Goal: Task Accomplishment & Management: Manage account settings

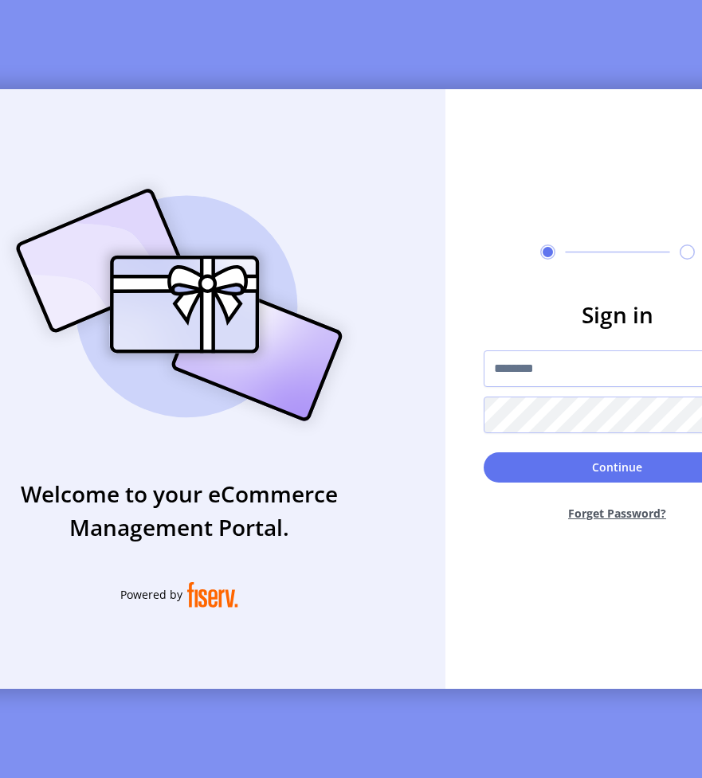
type input "**********"
click at [484, 453] on button "Continue" at bounding box center [618, 468] width 268 height 30
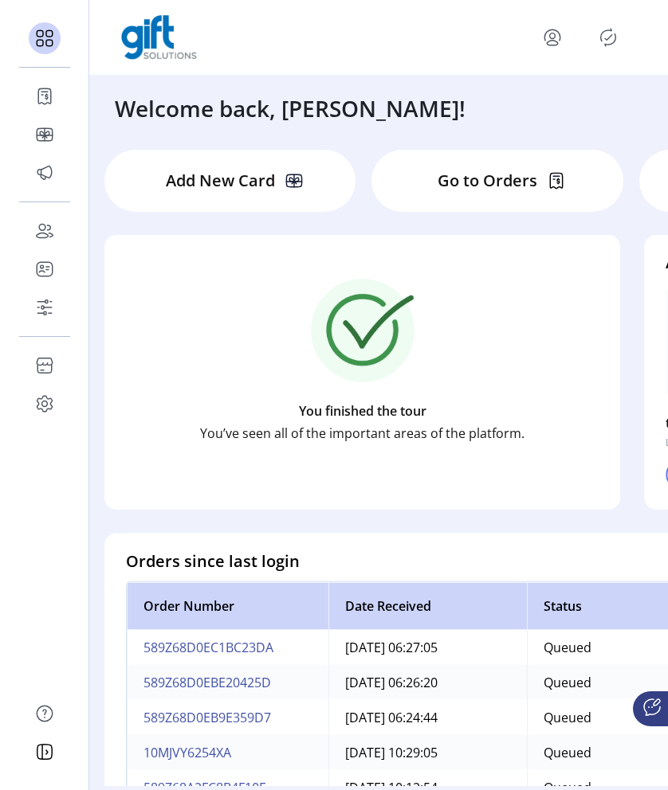
click at [610, 36] on icon "Publisher Panel" at bounding box center [607, 37] width 25 height 25
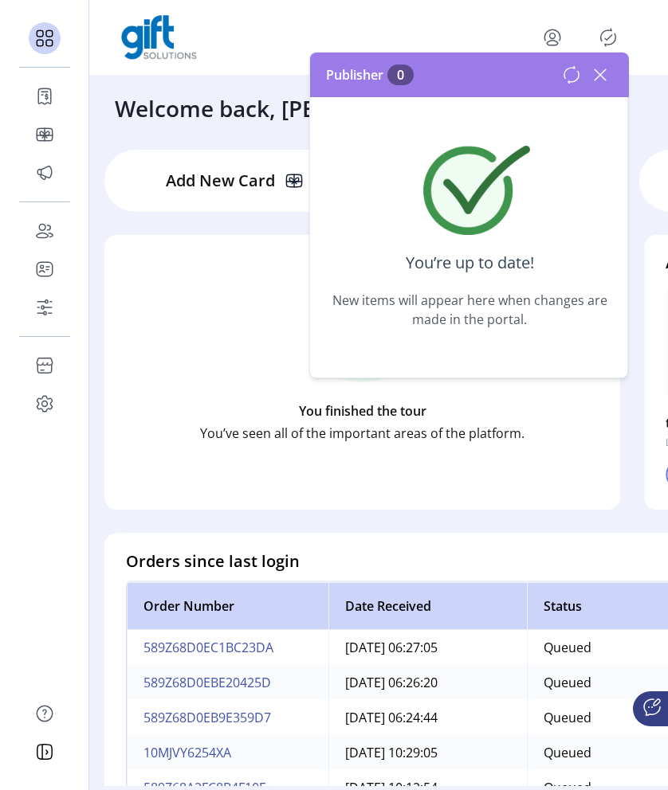
click at [601, 76] on icon at bounding box center [599, 74] width 11 height 11
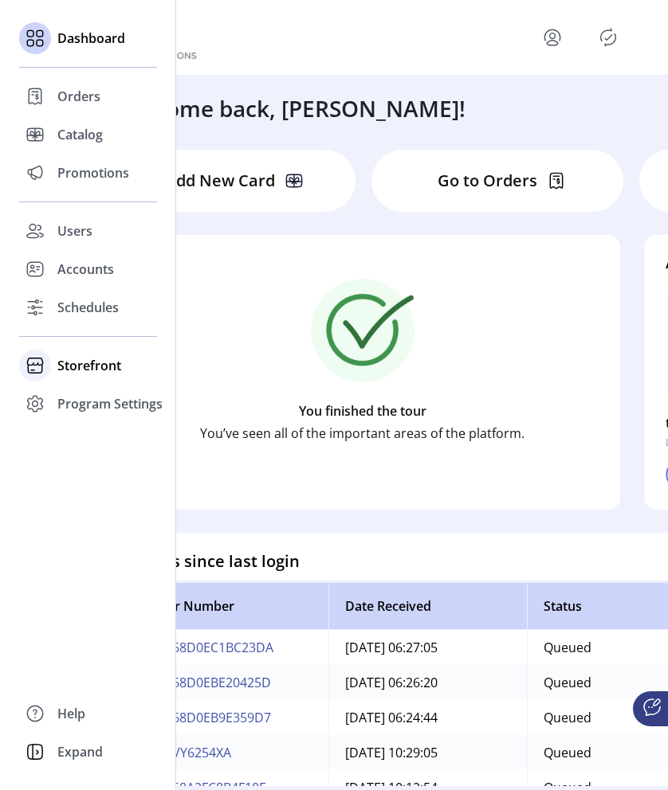
click at [72, 365] on span "Storefront" at bounding box center [89, 365] width 64 height 19
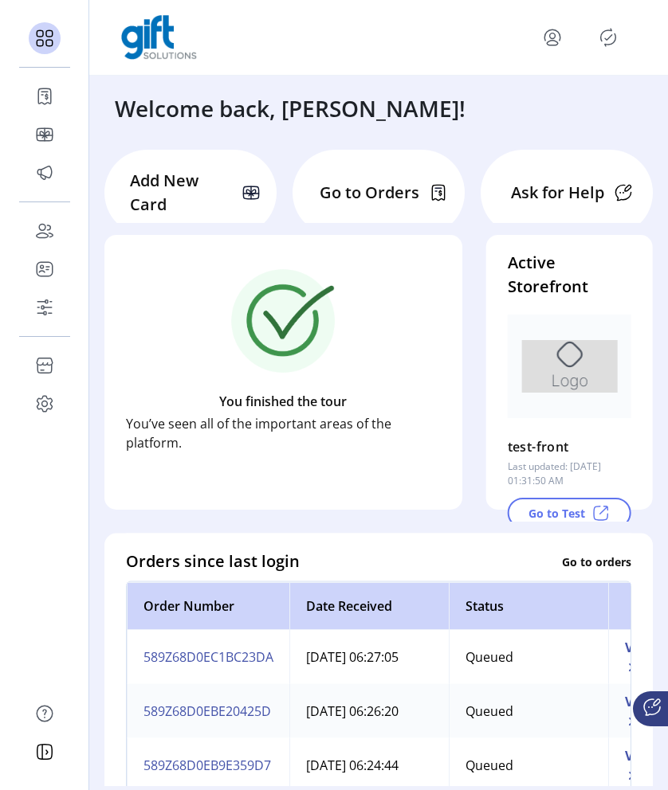
click at [604, 29] on icon "Publisher Panel" at bounding box center [607, 37] width 25 height 25
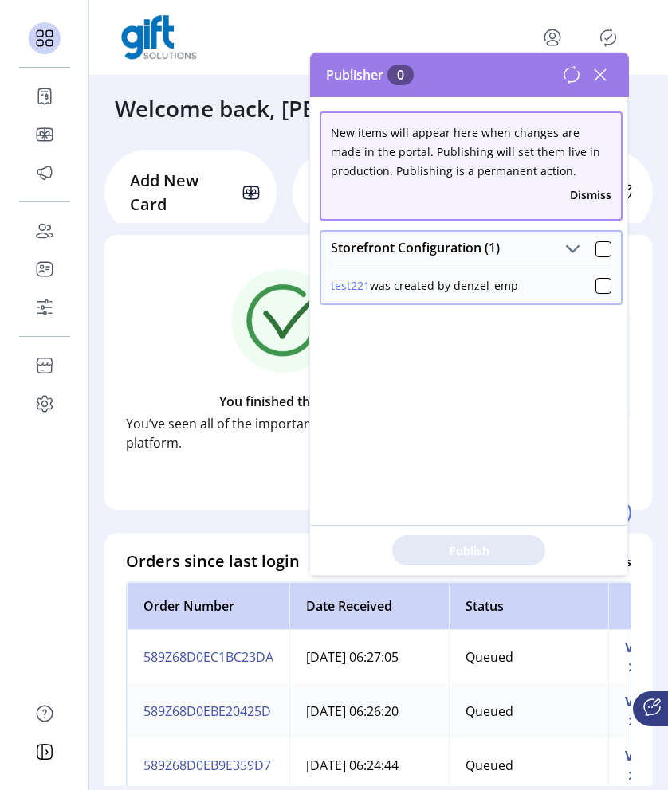
click at [597, 77] on icon at bounding box center [599, 74] width 11 height 11
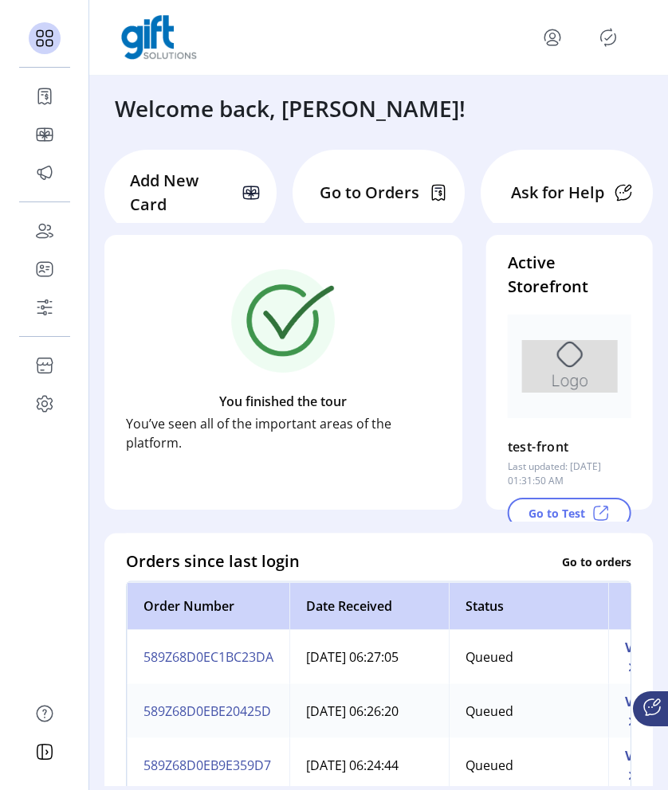
click at [608, 34] on icon "Publisher Panel" at bounding box center [607, 37] width 25 height 25
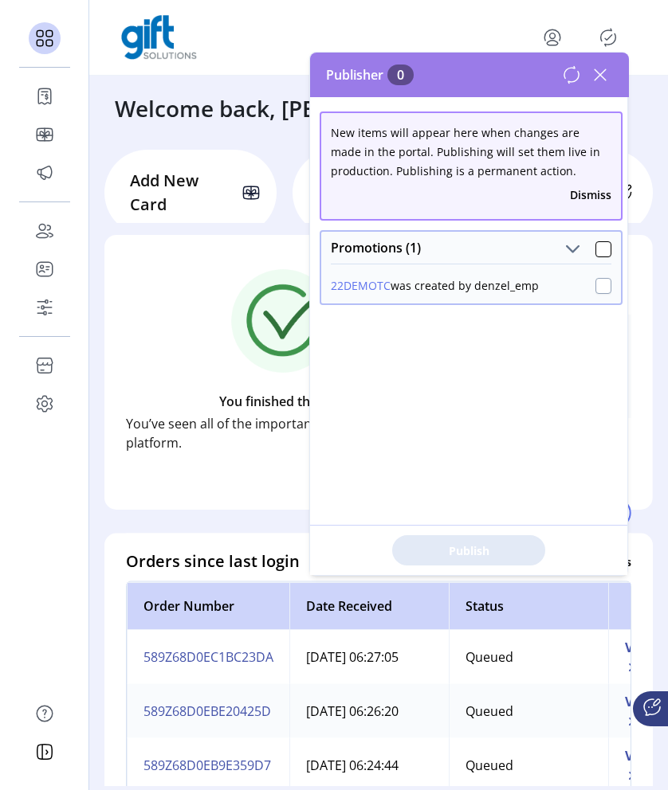
click at [595, 287] on div at bounding box center [603, 286] width 16 height 16
click at [490, 559] on button "Publish 1 Items" at bounding box center [468, 550] width 153 height 30
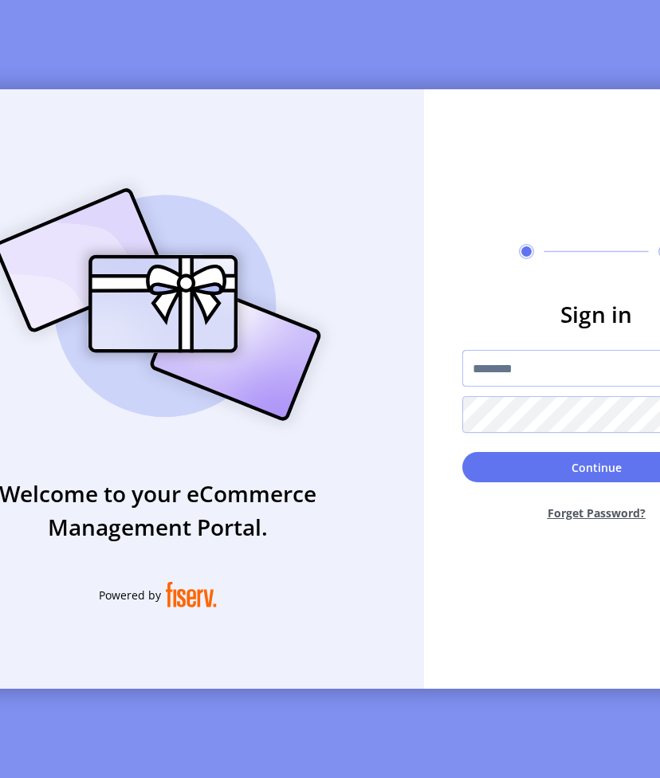
click at [495, 378] on input "text" at bounding box center [596, 368] width 268 height 37
type input "**********"
click at [462, 452] on button "Continue" at bounding box center [596, 467] width 268 height 30
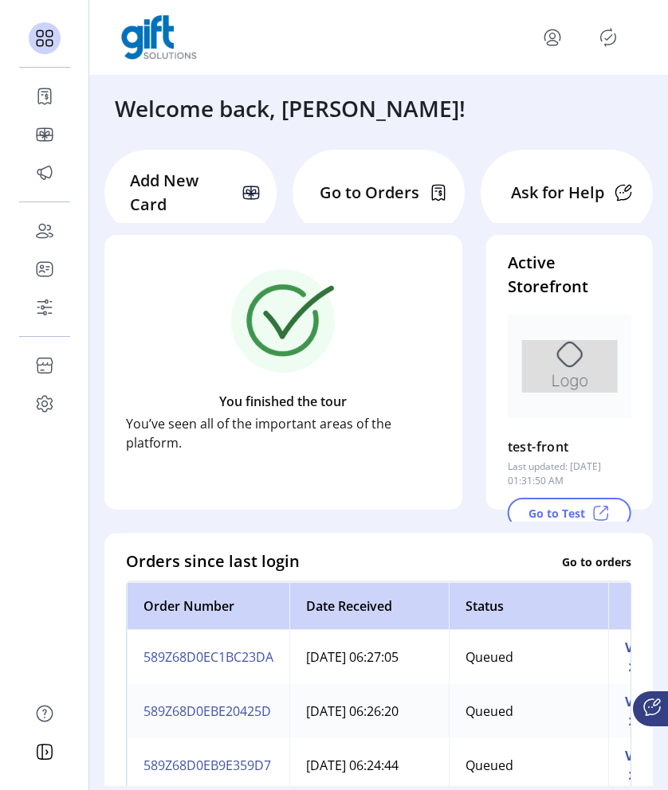
click at [615, 42] on icon "Publisher Panel" at bounding box center [607, 37] width 25 height 25
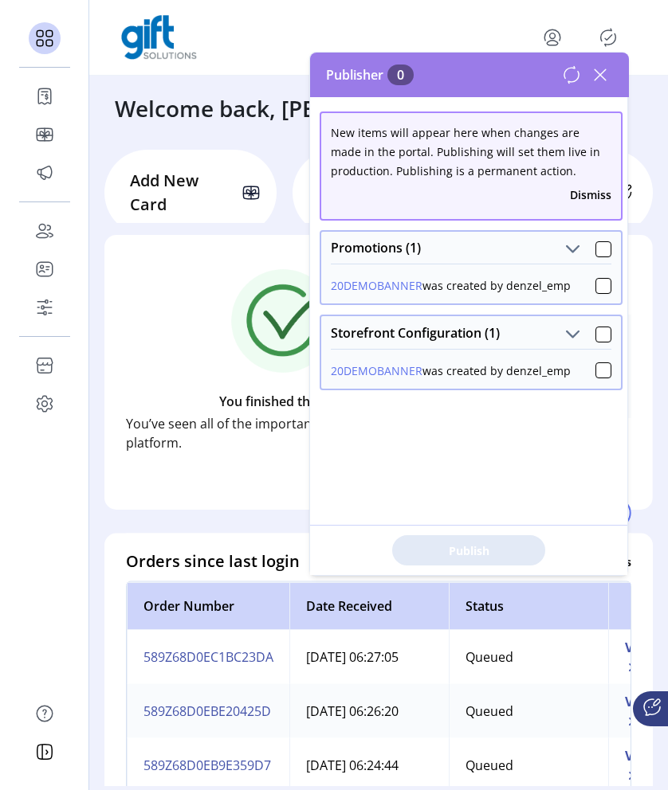
click at [593, 69] on icon at bounding box center [599, 74] width 25 height 25
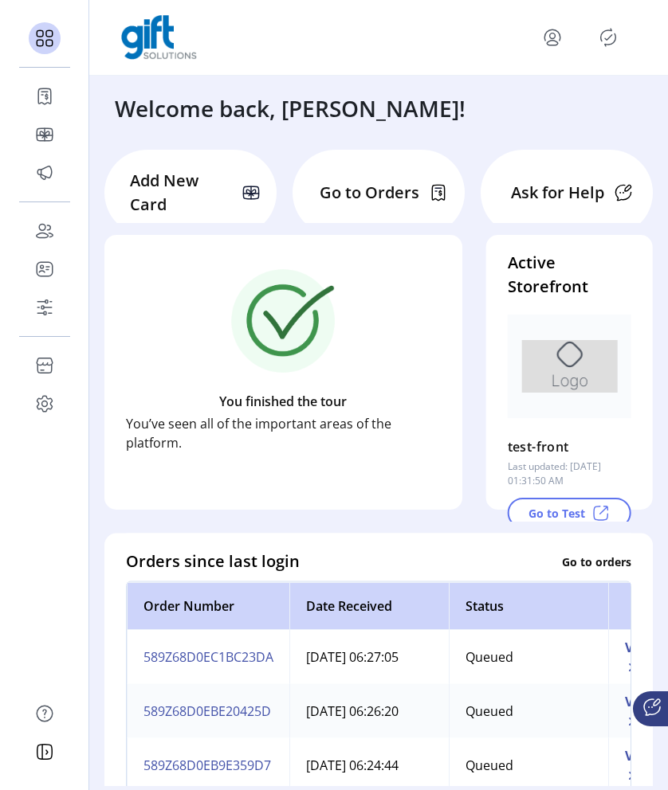
click at [609, 42] on icon "Publisher Panel" at bounding box center [607, 37] width 25 height 25
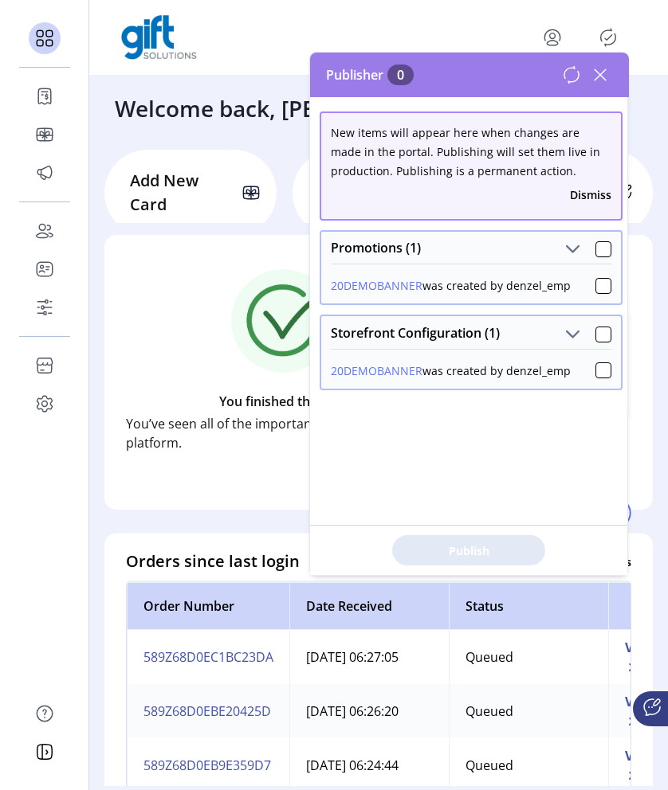
click at [603, 74] on icon at bounding box center [599, 74] width 25 height 25
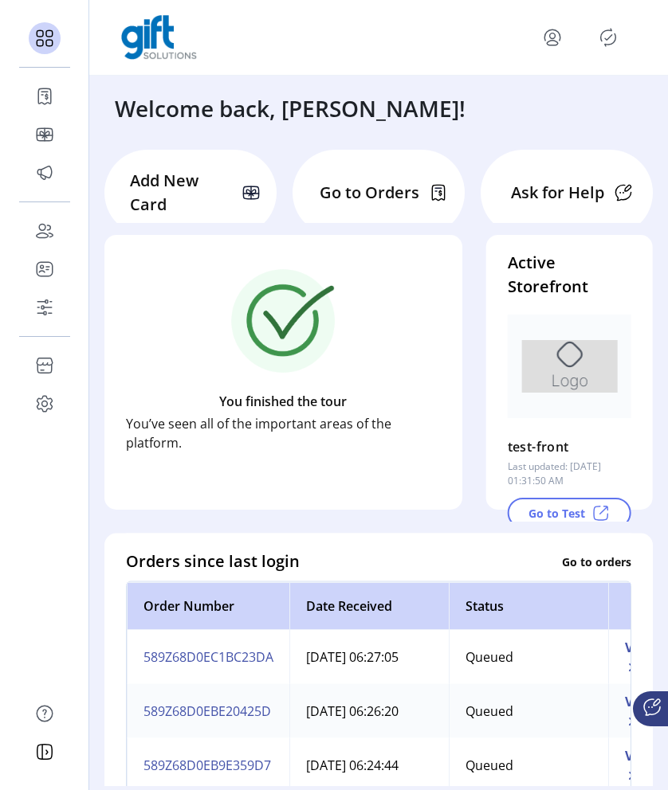
click at [604, 48] on icon "Publisher Panel" at bounding box center [607, 37] width 25 height 25
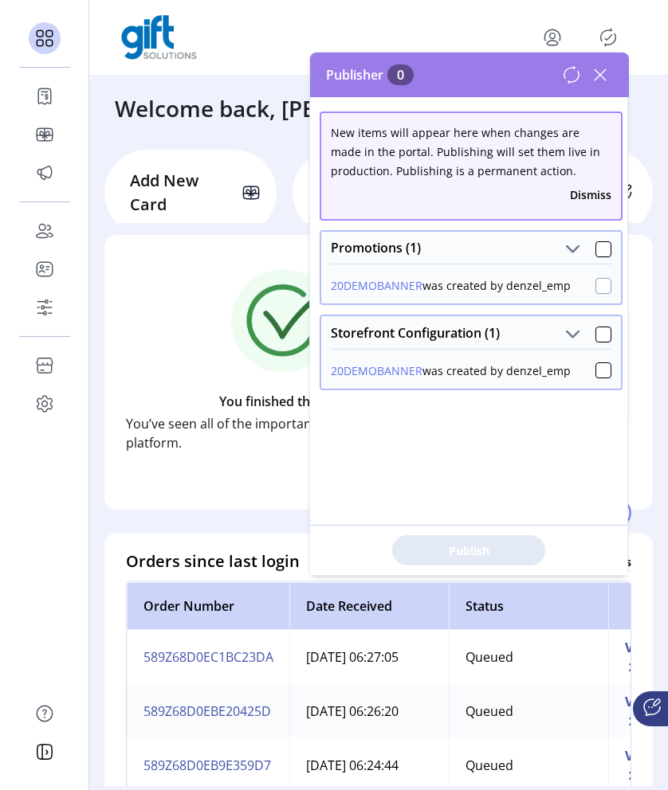
click at [598, 283] on div at bounding box center [603, 286] width 16 height 16
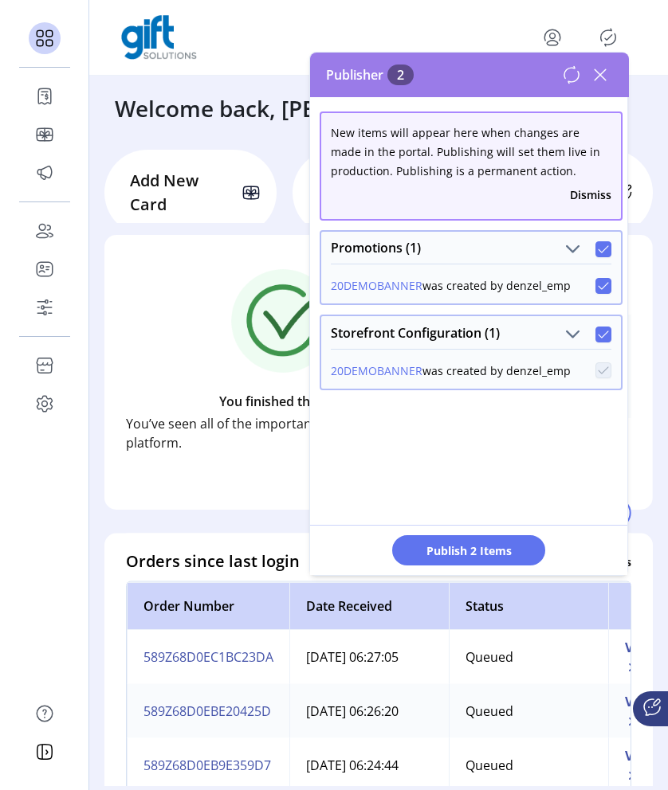
click at [598, 283] on icon at bounding box center [603, 285] width 11 height 11
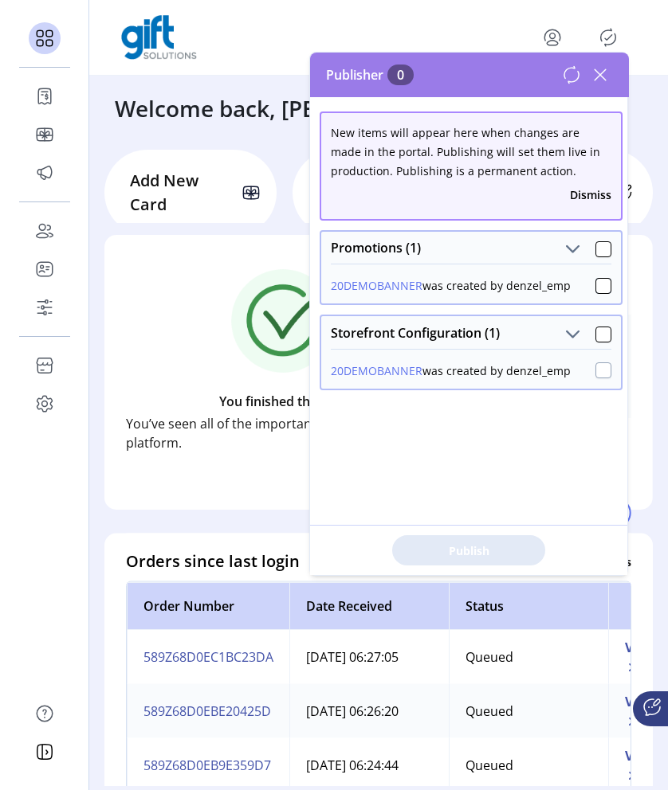
click at [595, 372] on div at bounding box center [603, 371] width 16 height 16
click at [598, 372] on icon at bounding box center [603, 370] width 11 height 11
click at [595, 281] on div at bounding box center [603, 286] width 16 height 16
click at [481, 552] on span "Publish 2 Items" at bounding box center [469, 551] width 112 height 17
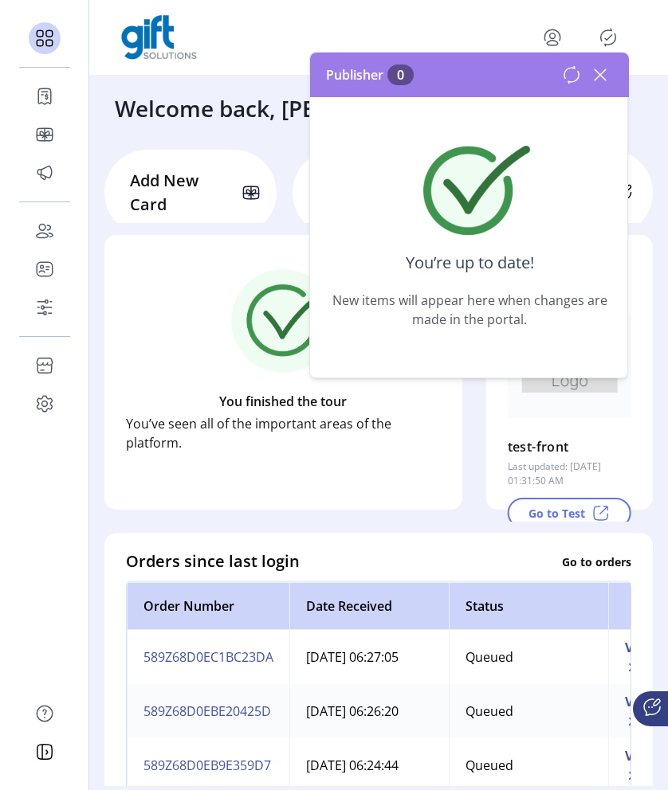
click at [563, 83] on icon at bounding box center [571, 74] width 19 height 19
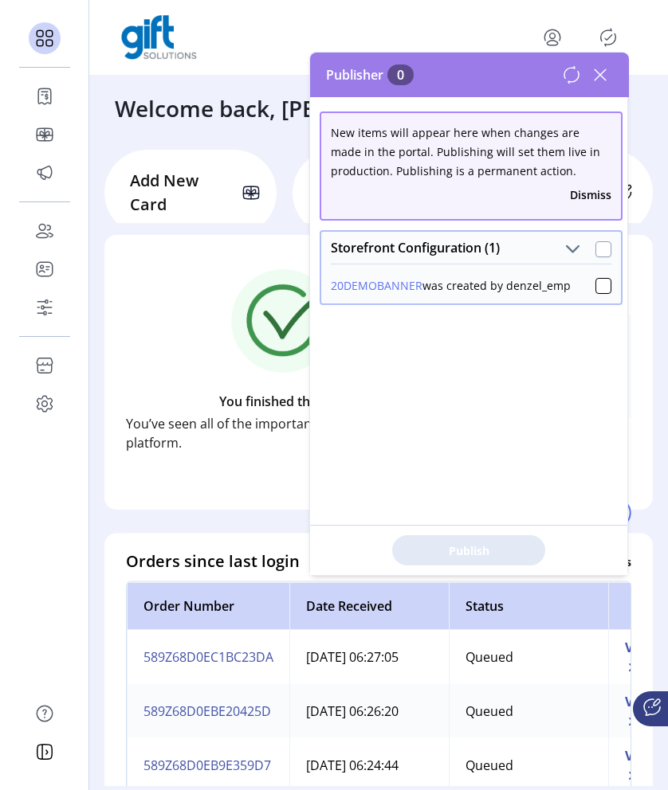
click at [595, 253] on div at bounding box center [603, 249] width 16 height 16
click at [487, 547] on span "Publish 1 Items" at bounding box center [469, 551] width 112 height 17
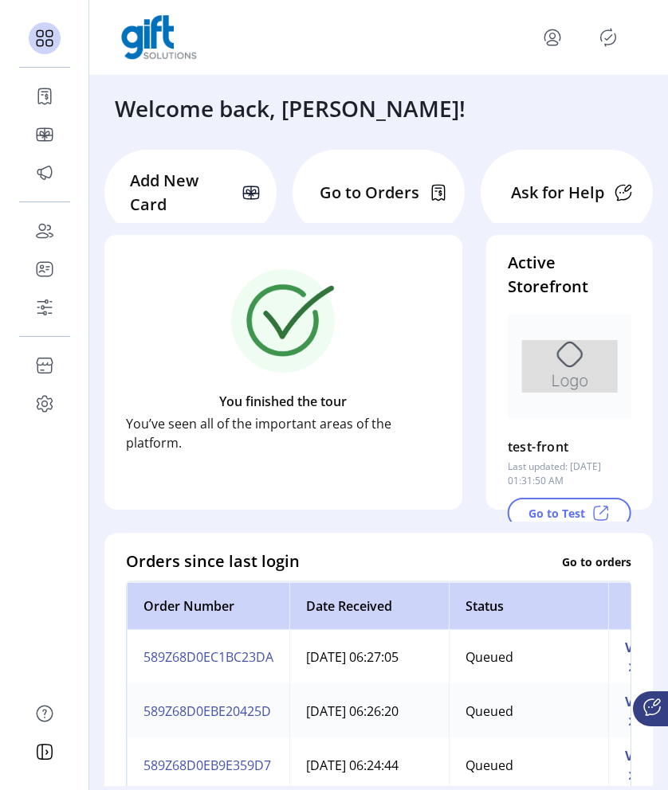
click at [610, 42] on icon "Publisher Panel" at bounding box center [607, 37] width 25 height 25
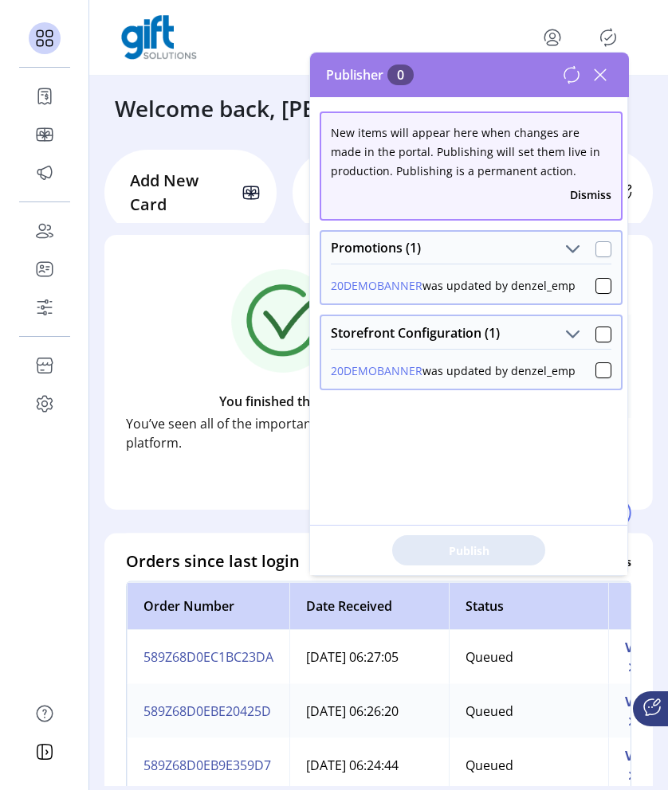
click at [595, 248] on div at bounding box center [603, 249] width 16 height 16
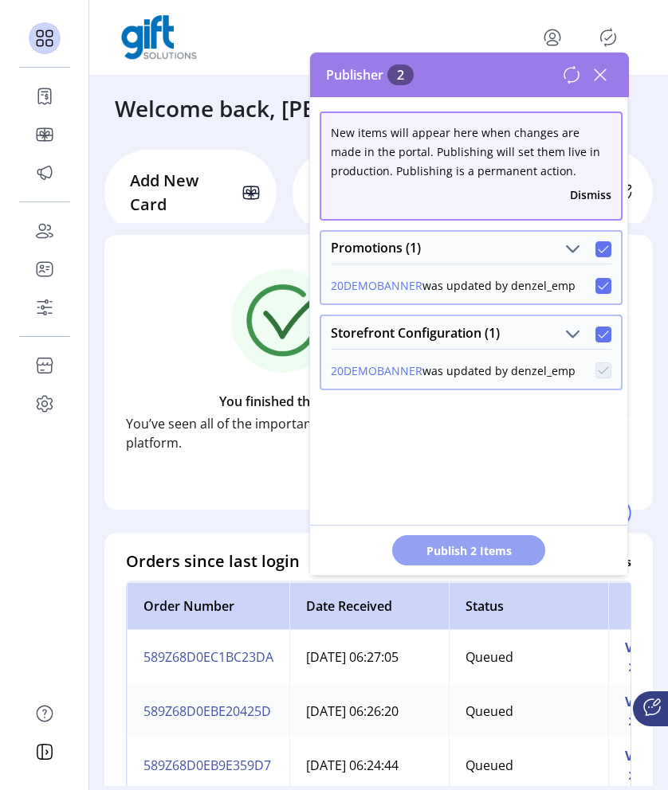
click at [486, 555] on span "Publish 2 Items" at bounding box center [469, 551] width 112 height 17
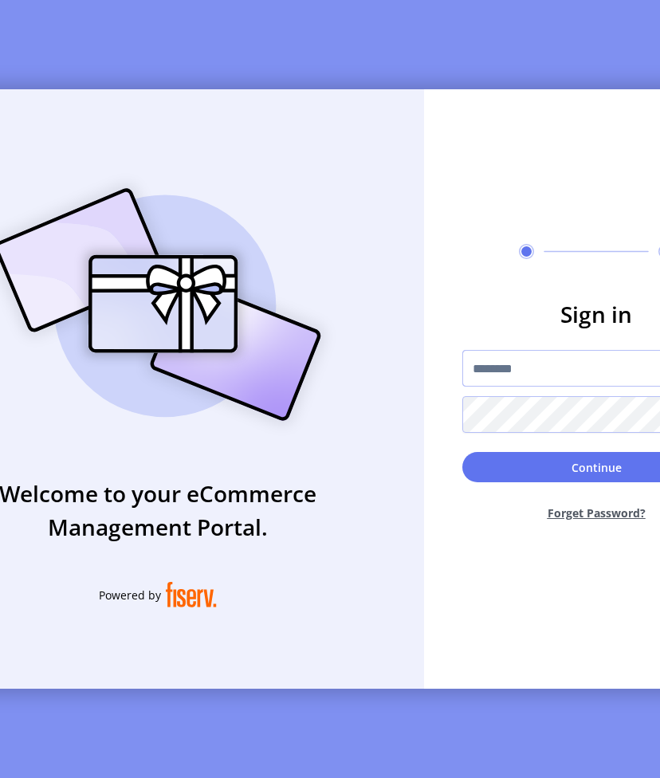
click at [492, 385] on input "text" at bounding box center [596, 368] width 268 height 37
type input "**********"
click at [462, 452] on button "Continue" at bounding box center [596, 467] width 268 height 30
click at [540, 386] on input "text" at bounding box center [596, 368] width 268 height 37
type input "**********"
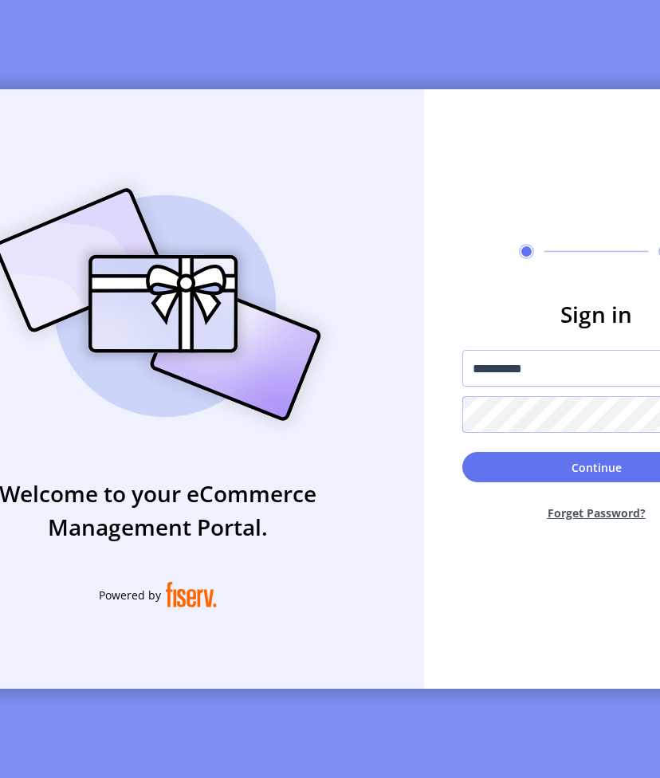
click at [462, 452] on button "Continue" at bounding box center [596, 467] width 268 height 30
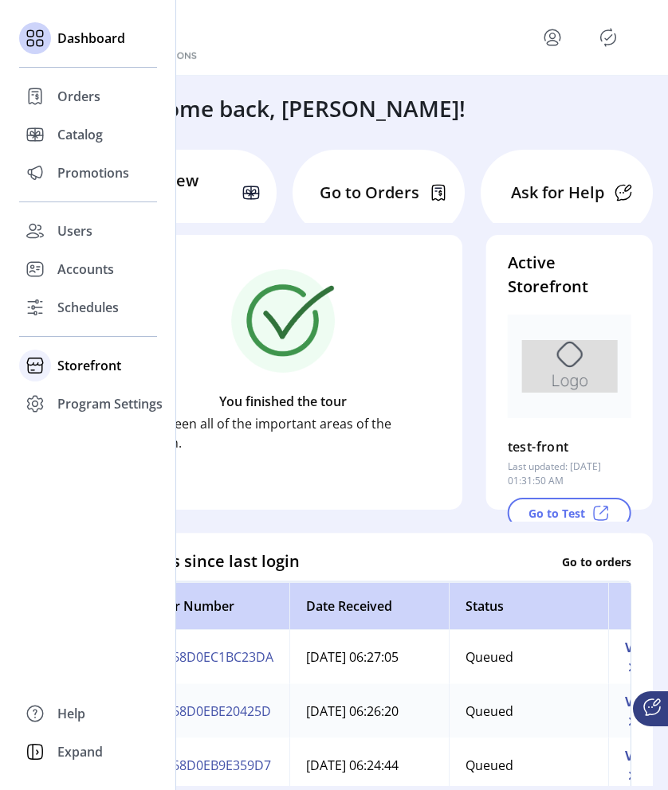
click at [96, 368] on span "Storefront" at bounding box center [89, 365] width 64 height 19
click at [112, 395] on span "Configuration" at bounding box center [99, 397] width 84 height 19
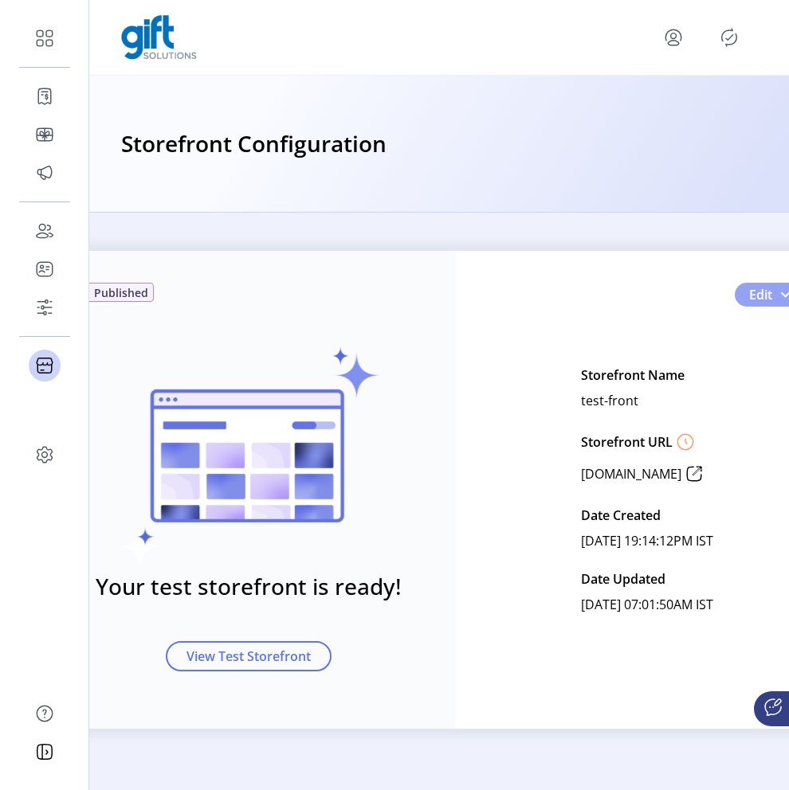
click at [659, 292] on span "Edit" at bounding box center [760, 294] width 23 height 19
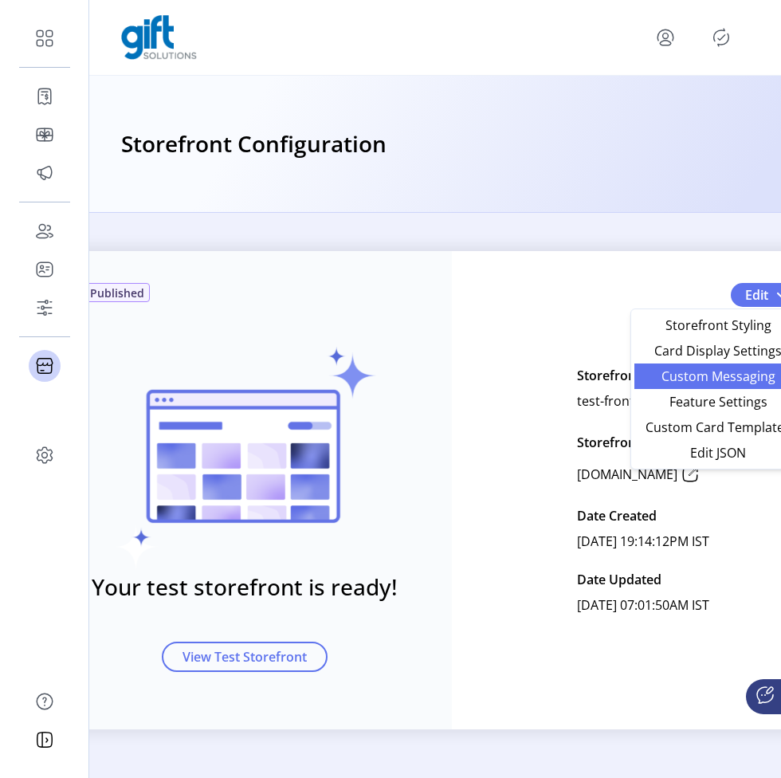
click at [659, 382] on span "Custom Messaging" at bounding box center [718, 376] width 148 height 13
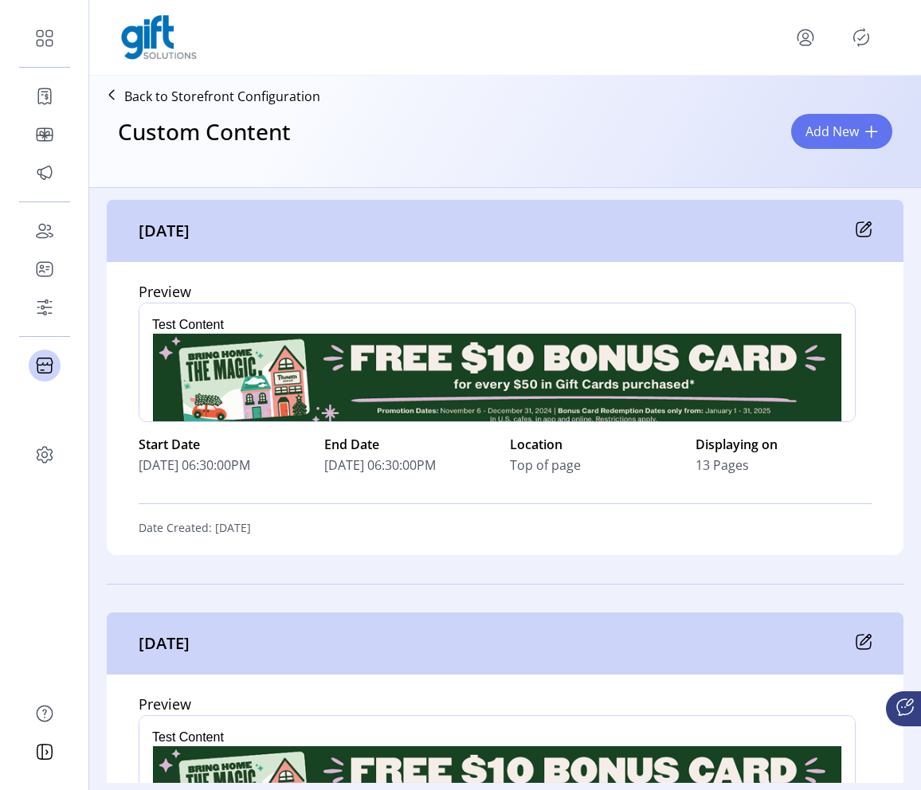
click at [659, 230] on icon at bounding box center [866, 227] width 10 height 10
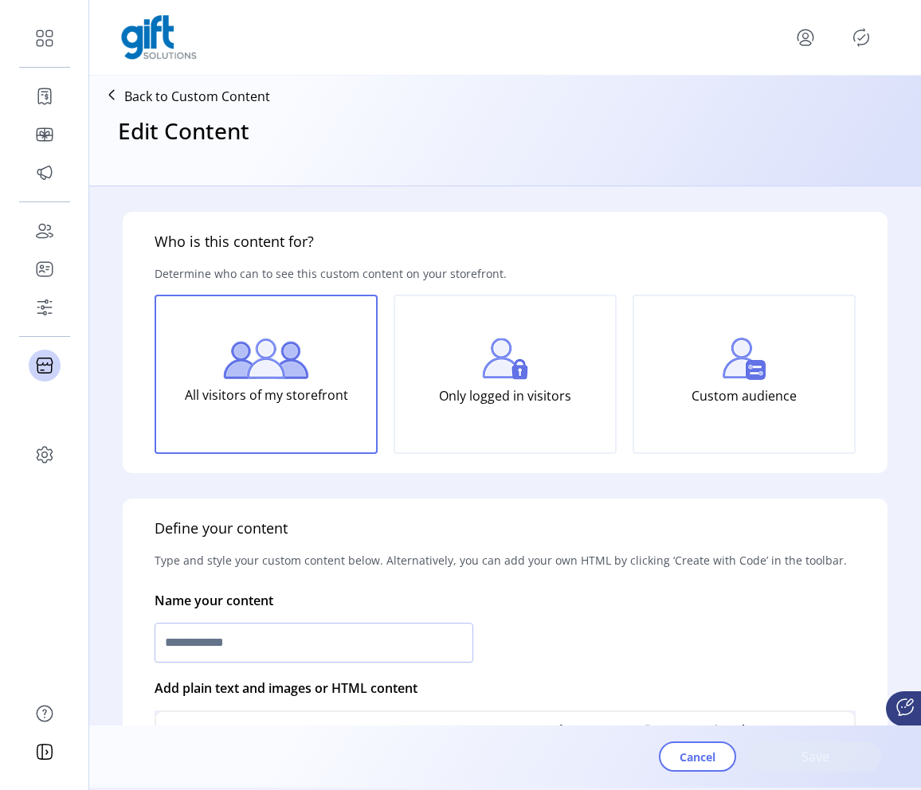
type input "*********"
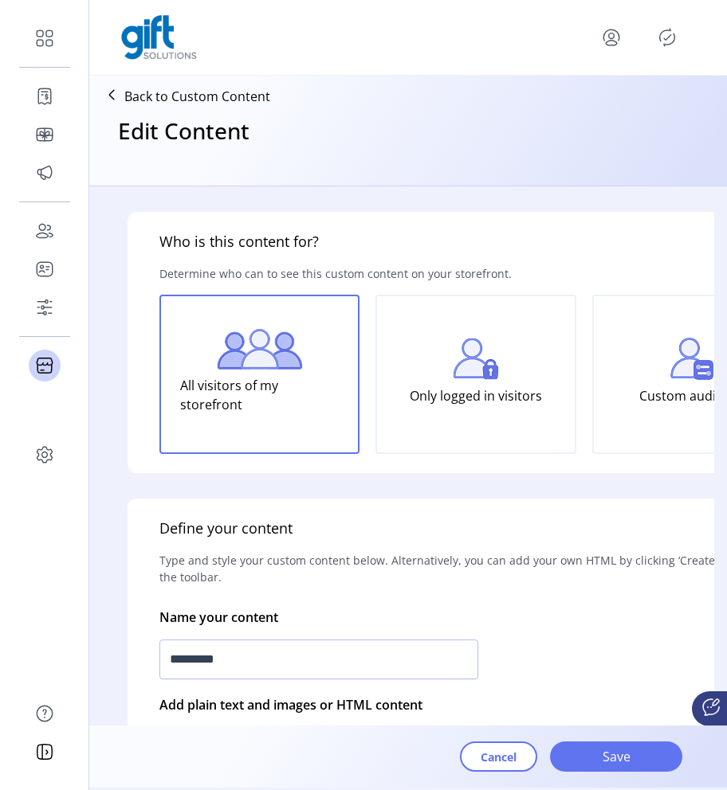
click at [168, 96] on p "Back to Custom Content" at bounding box center [197, 96] width 146 height 19
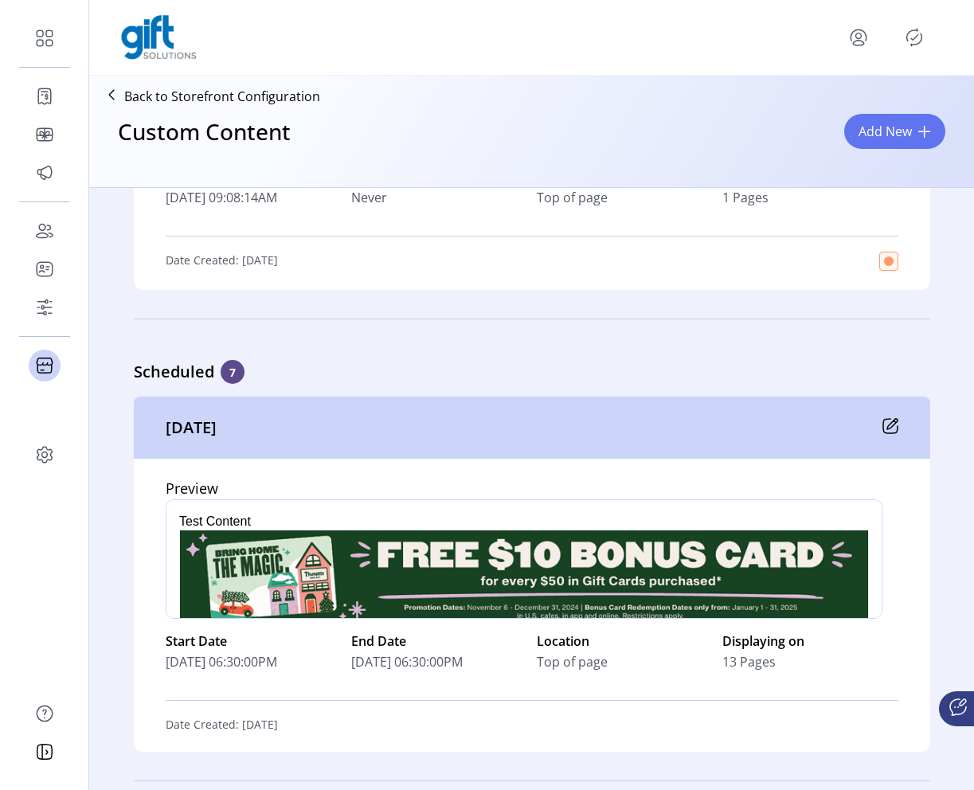
click at [659, 421] on icon at bounding box center [891, 426] width 16 height 16
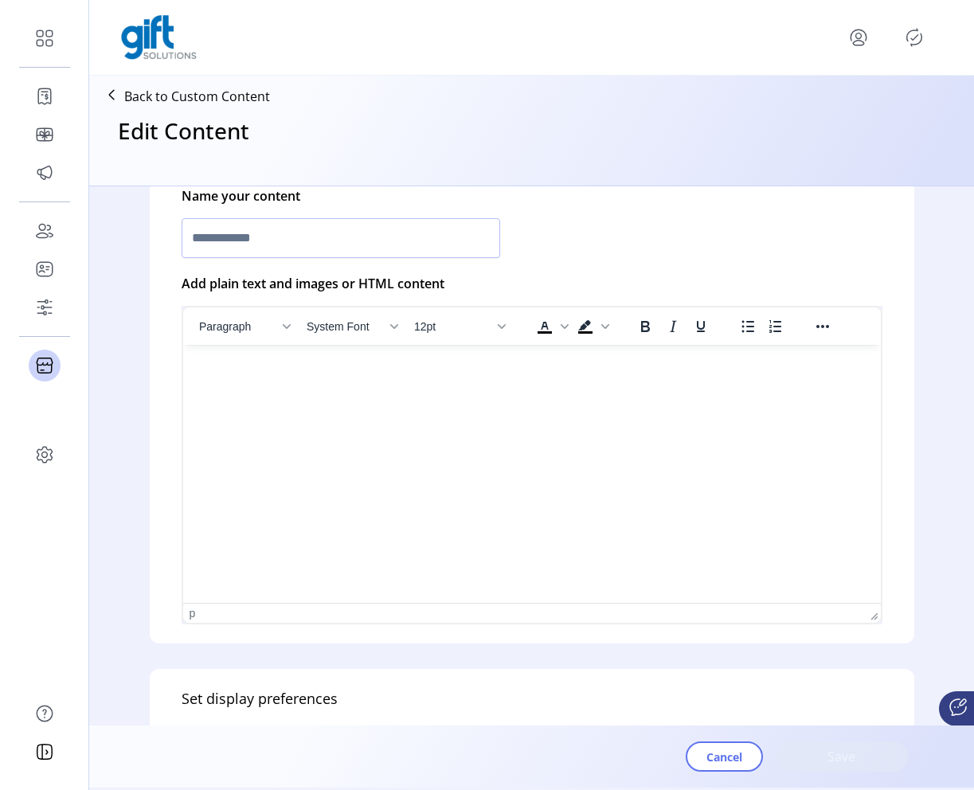
type input "*********"
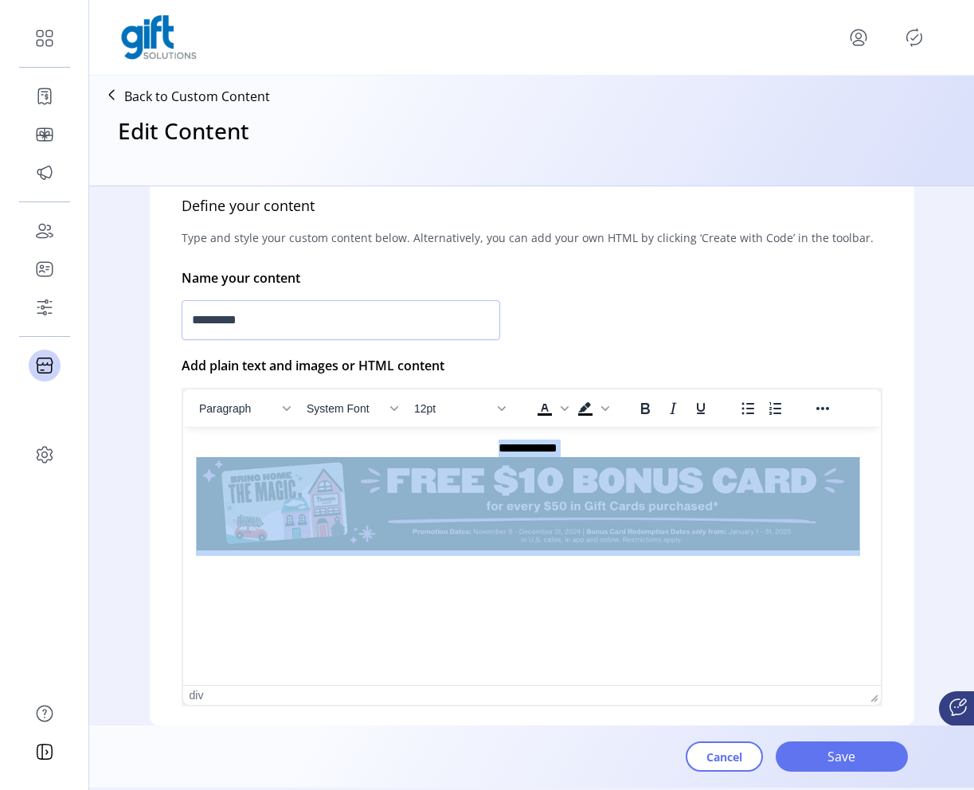
drag, startPoint x: 488, startPoint y: 448, endPoint x: 780, endPoint y: 515, distance: 299.2
click at [659, 515] on div "**********" at bounding box center [527, 497] width 665 height 115
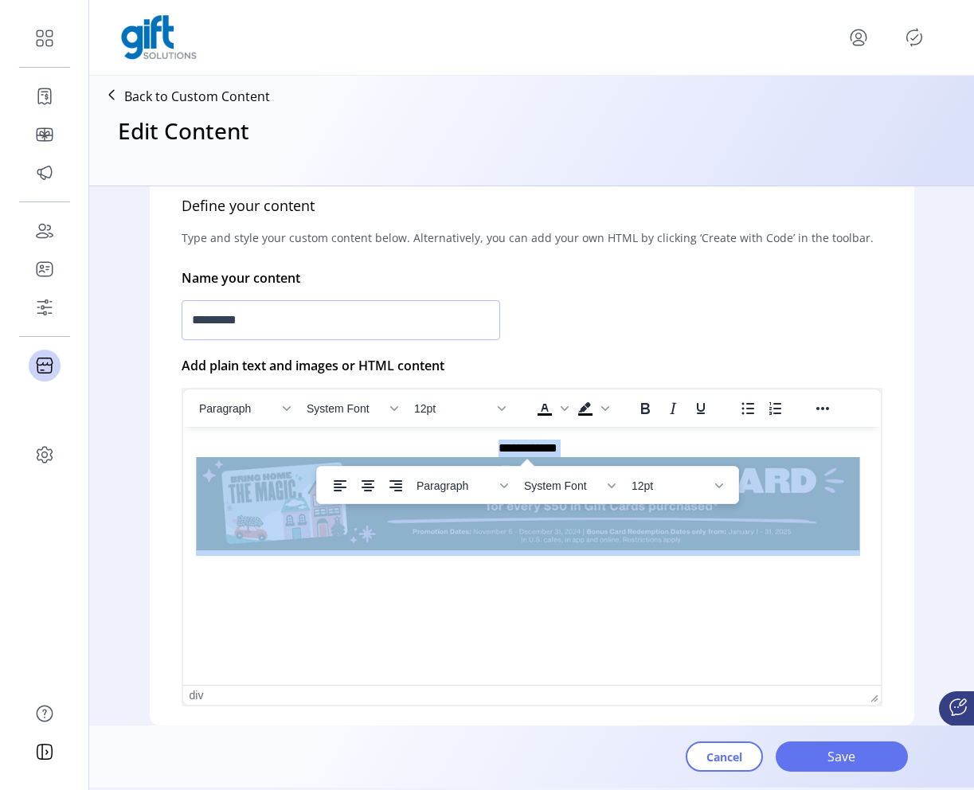
copy div "**********"
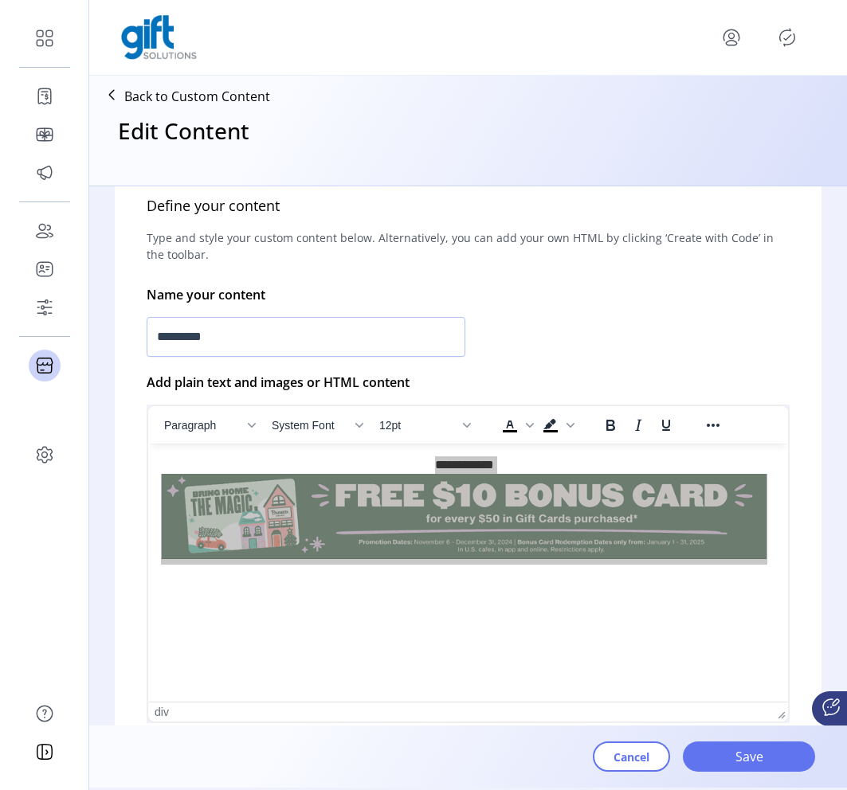
click at [155, 100] on p "Back to Custom Content" at bounding box center [197, 96] width 146 height 19
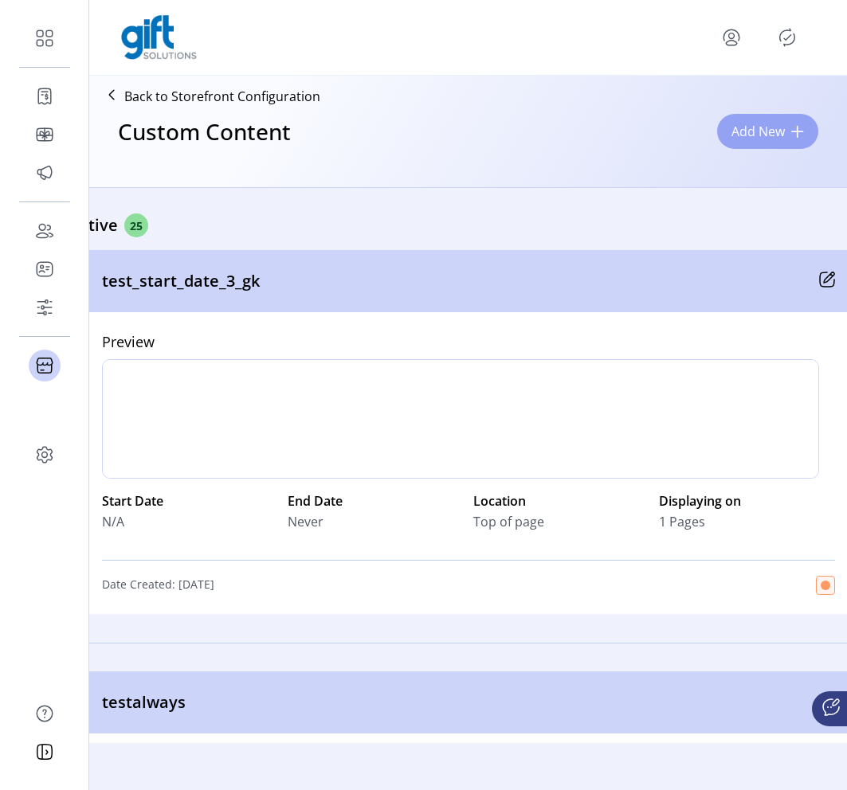
click at [659, 145] on button "Add New" at bounding box center [767, 131] width 101 height 35
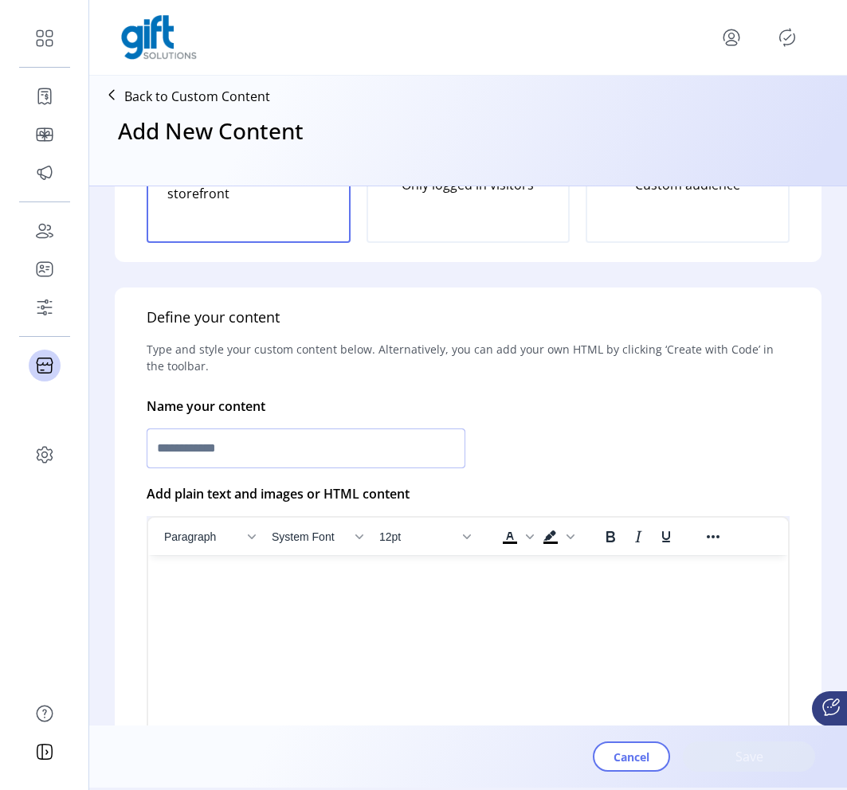
click at [292, 458] on input "text" at bounding box center [306, 449] width 319 height 40
type input "*********"
click at [327, 568] on html at bounding box center [468, 561] width 640 height 13
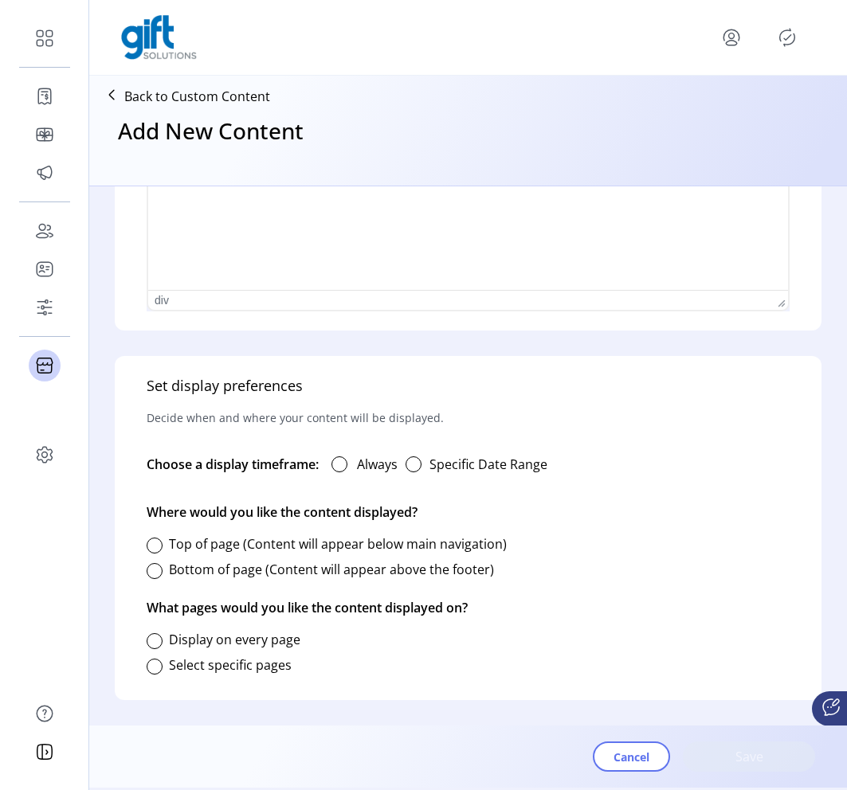
click at [352, 466] on div "Always" at bounding box center [358, 465] width 79 height 32
click at [336, 469] on div at bounding box center [339, 465] width 16 height 16
click at [159, 546] on div at bounding box center [155, 546] width 16 height 16
click at [159, 576] on div at bounding box center [155, 571] width 16 height 16
click at [150, 637] on div at bounding box center [155, 641] width 16 height 16
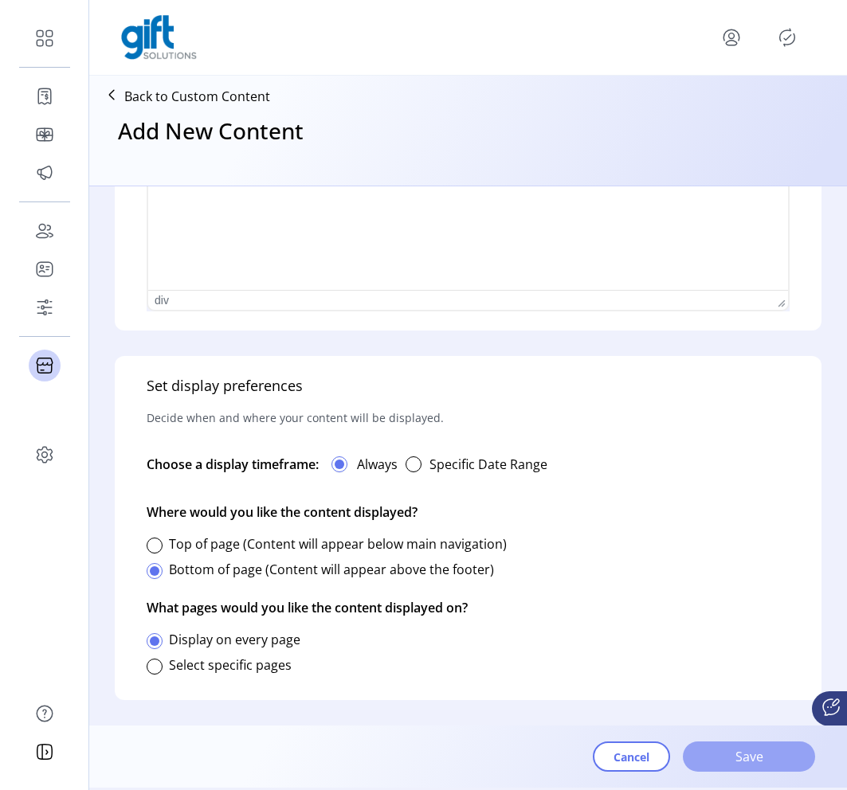
click at [659, 754] on span "Save" at bounding box center [749, 756] width 91 height 19
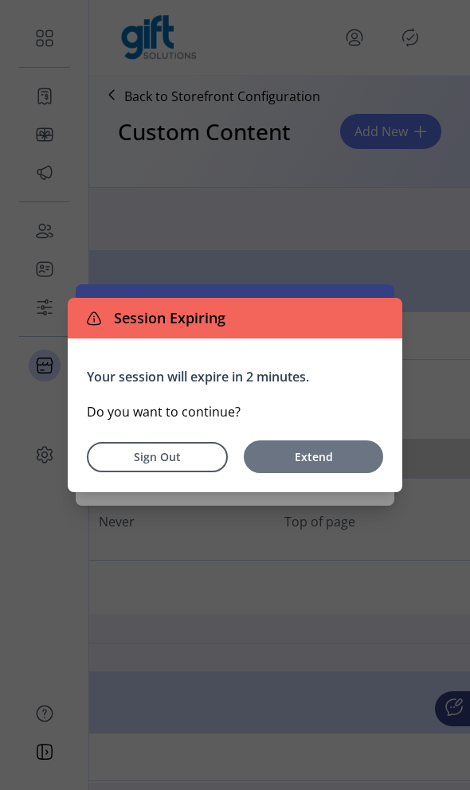
click at [303, 450] on span "Extend" at bounding box center [313, 457] width 123 height 17
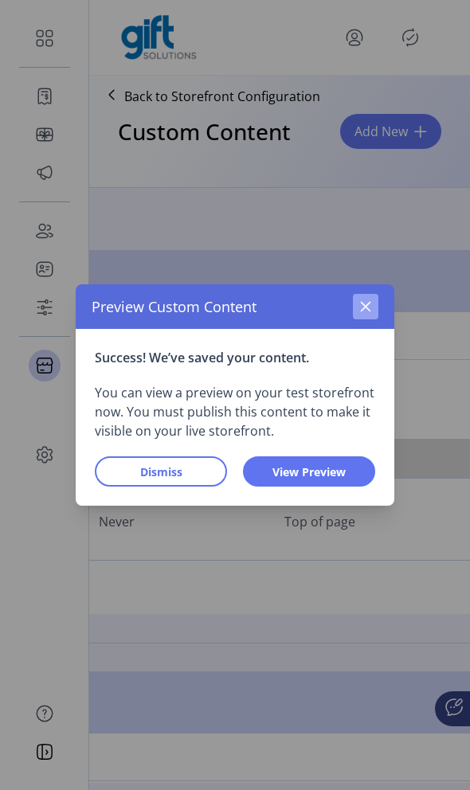
click at [364, 300] on icon "button" at bounding box center [365, 306] width 13 height 13
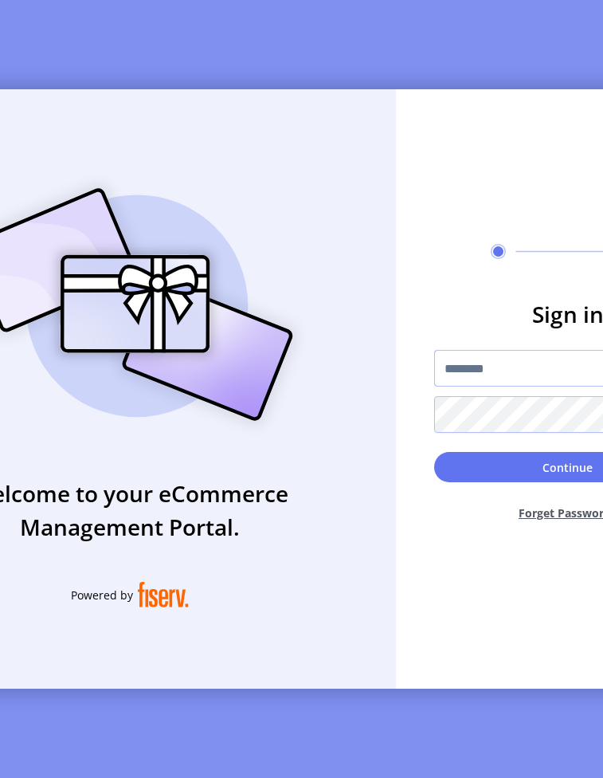
click at [469, 374] on input "text" at bounding box center [568, 368] width 268 height 37
type input "**********"
click at [434, 452] on button "Continue" at bounding box center [568, 467] width 268 height 30
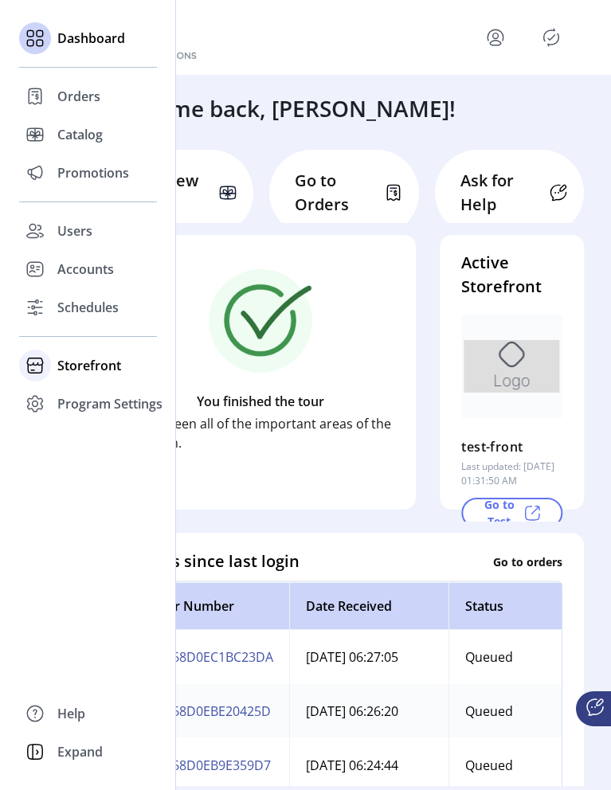
click at [106, 368] on span "Storefront" at bounding box center [89, 365] width 64 height 19
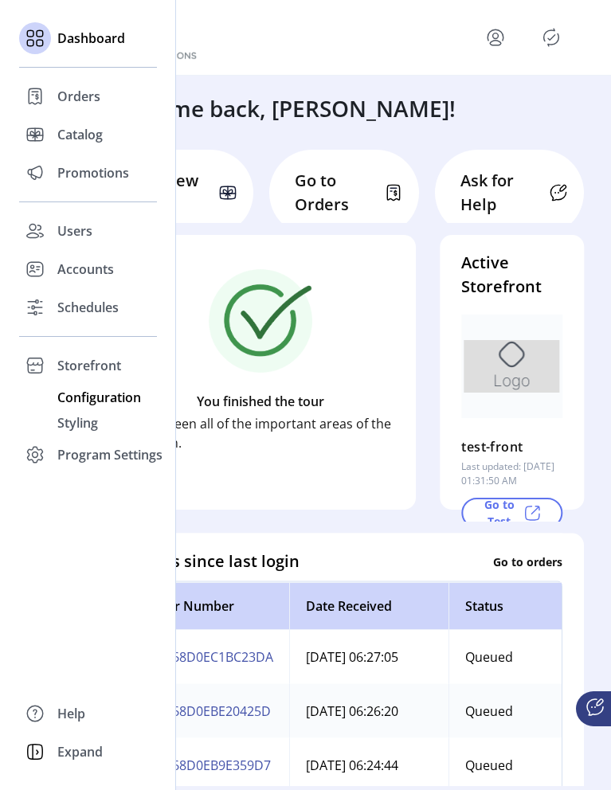
click at [108, 399] on span "Configuration" at bounding box center [99, 397] width 84 height 19
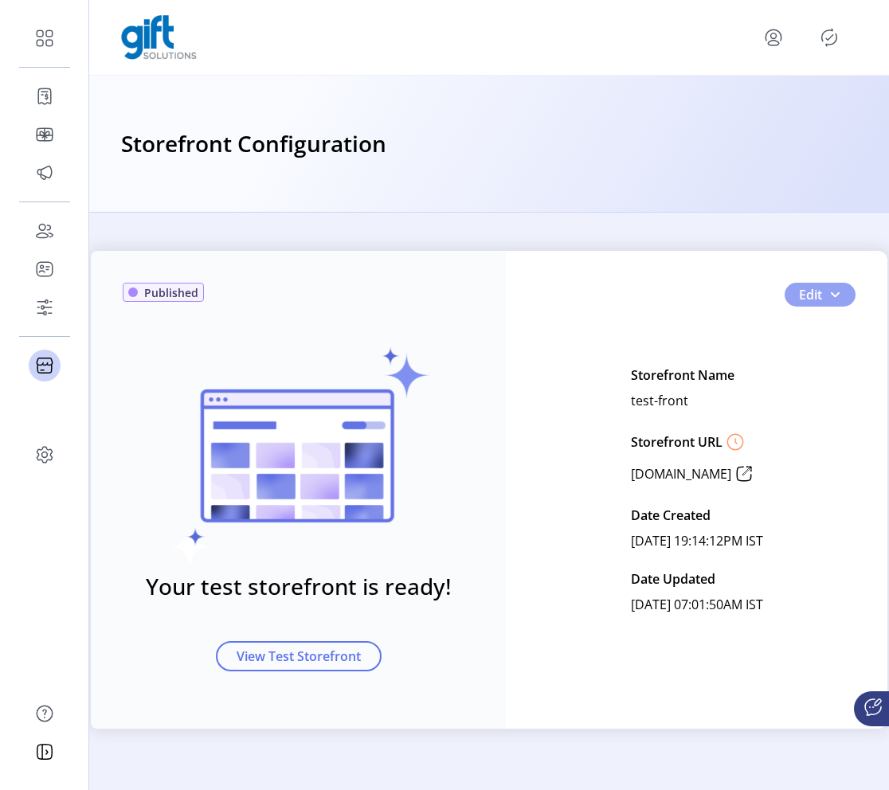
click at [469, 303] on span "Edit" at bounding box center [810, 294] width 23 height 19
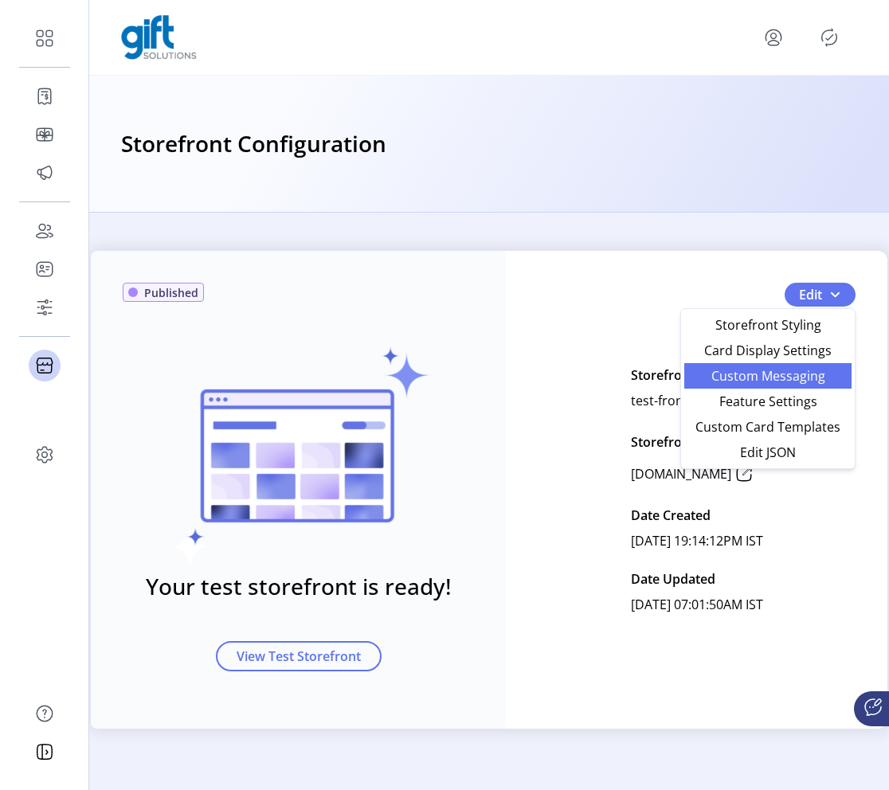
click at [469, 371] on span "Custom Messaging" at bounding box center [768, 376] width 148 height 13
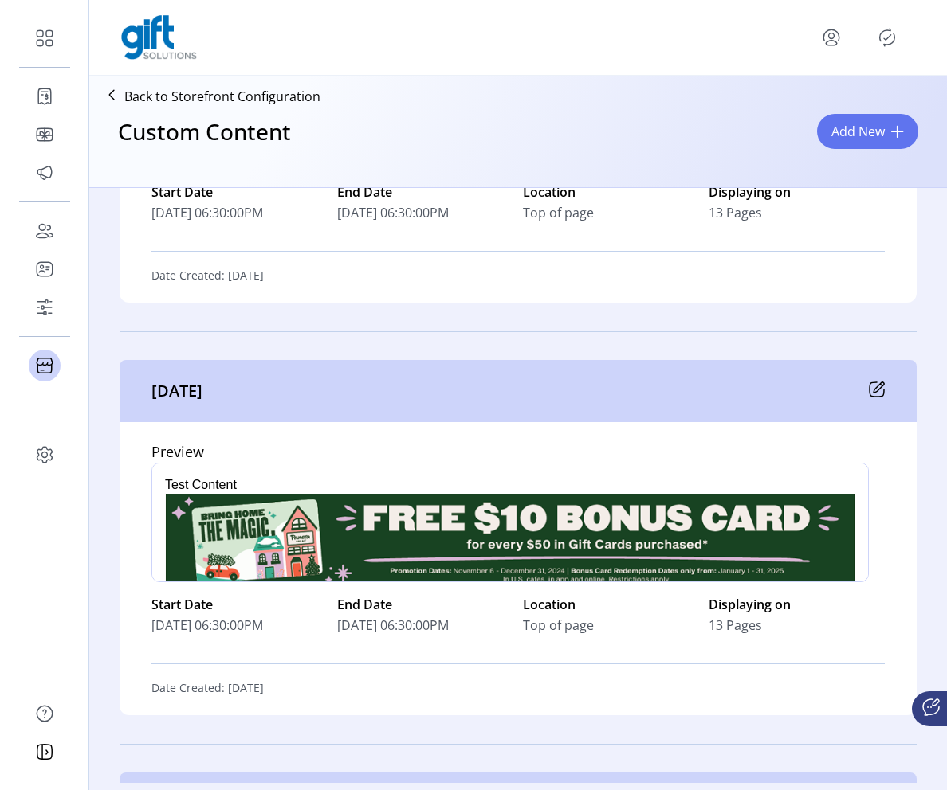
click at [469, 390] on icon at bounding box center [876, 390] width 16 height 16
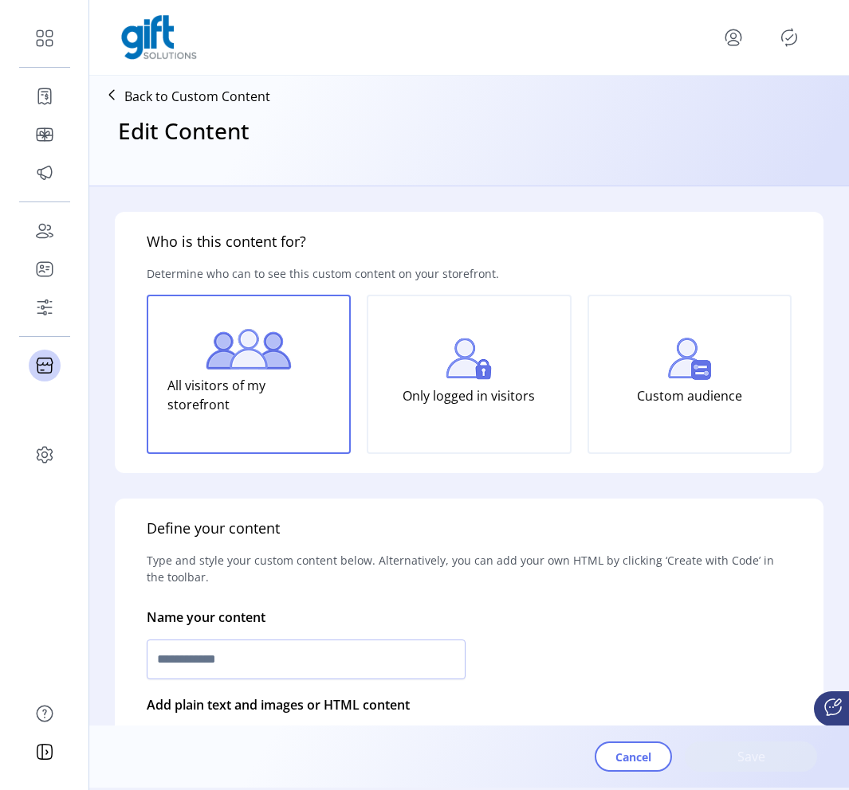
type input "*********"
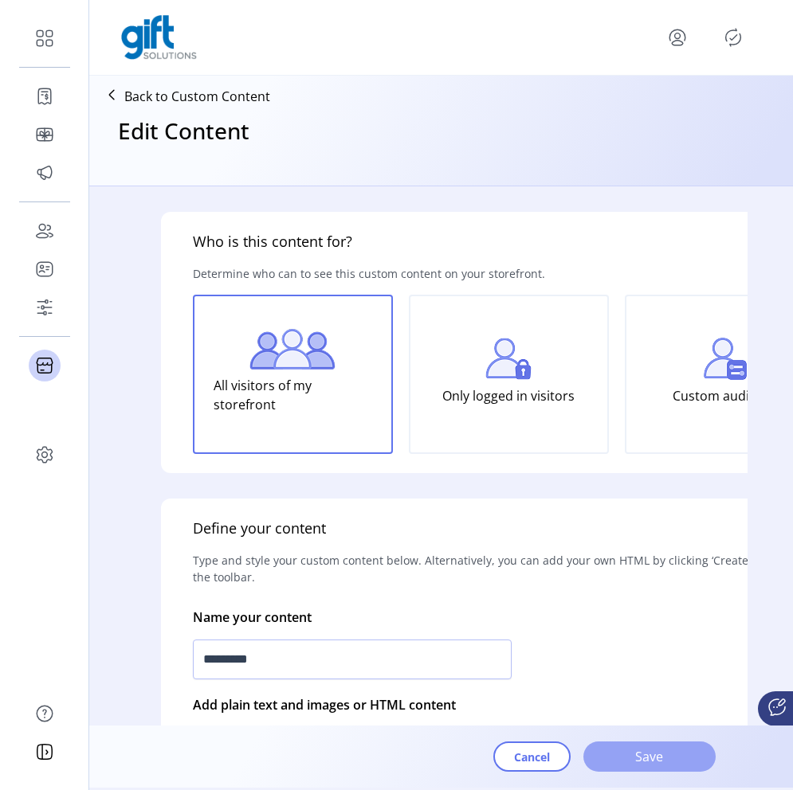
click at [469, 747] on button "Save" at bounding box center [649, 757] width 132 height 30
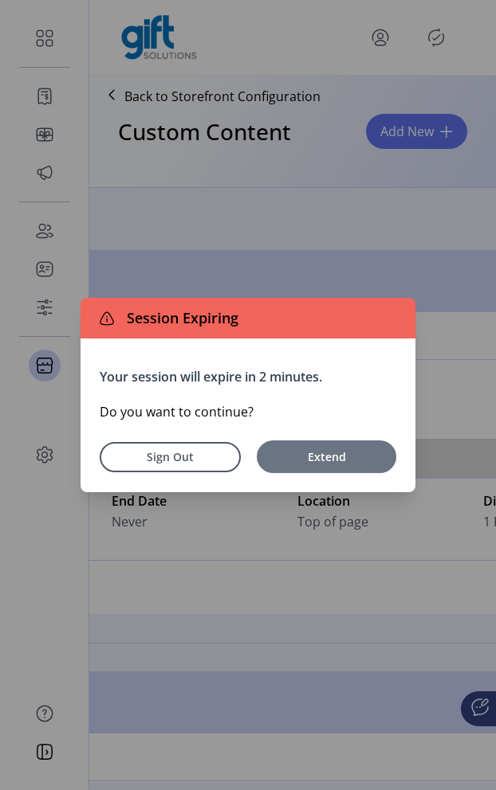
click at [343, 448] on button "Extend" at bounding box center [326, 457] width 139 height 33
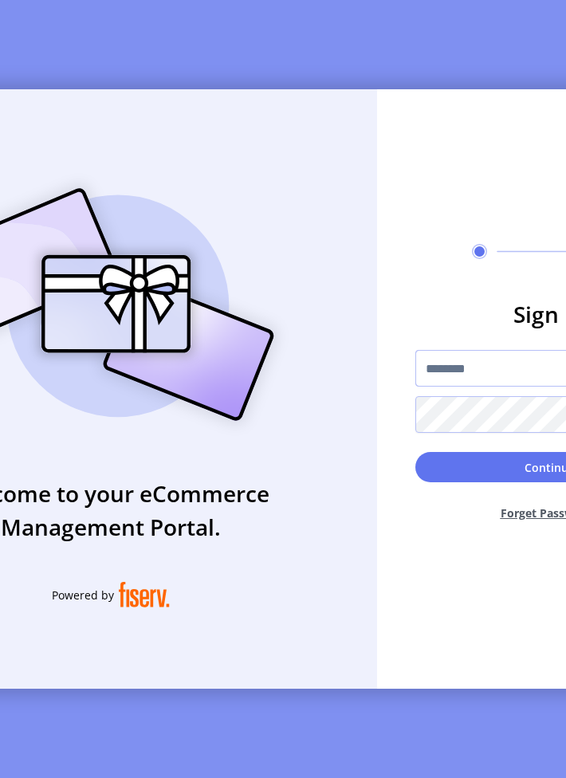
click at [495, 367] on input "text" at bounding box center [549, 368] width 268 height 37
type input "**********"
click at [415, 452] on button "Continue" at bounding box center [549, 467] width 268 height 30
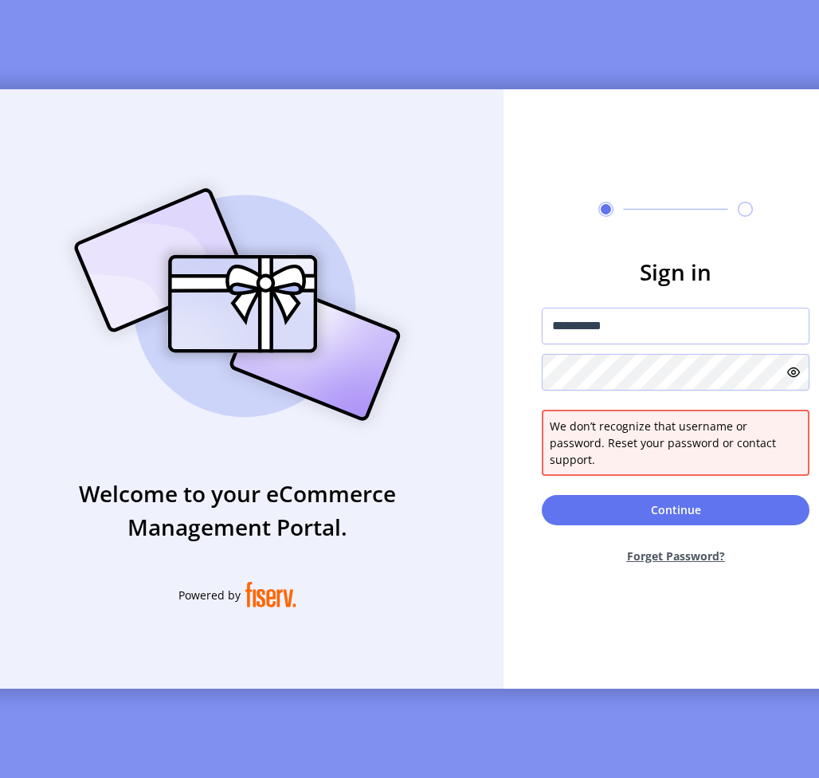
click at [495, 378] on icon at bounding box center [793, 372] width 13 height 13
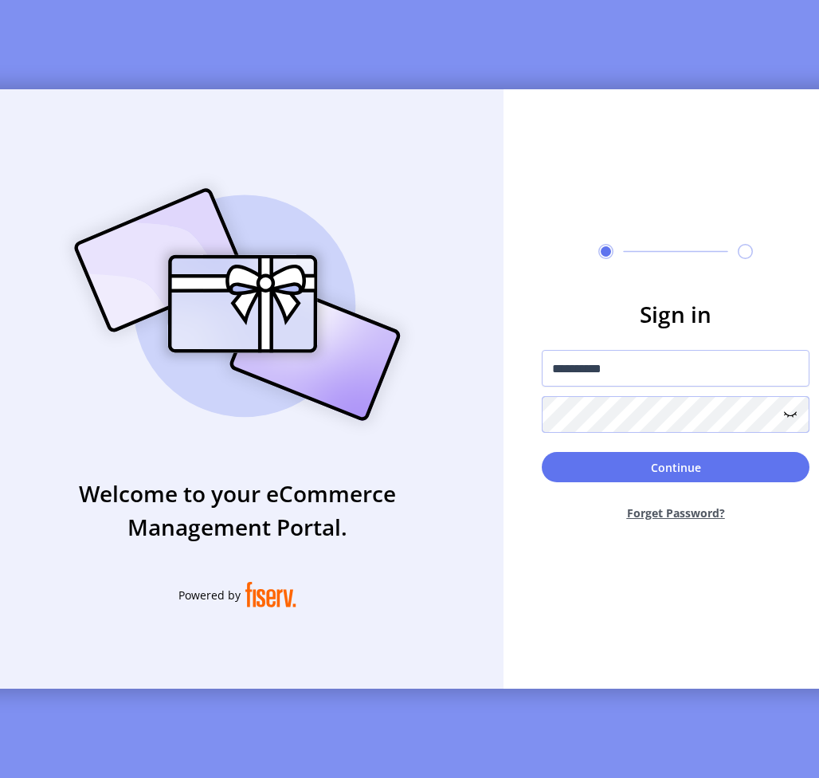
click at [495, 452] on button "Continue" at bounding box center [676, 467] width 268 height 30
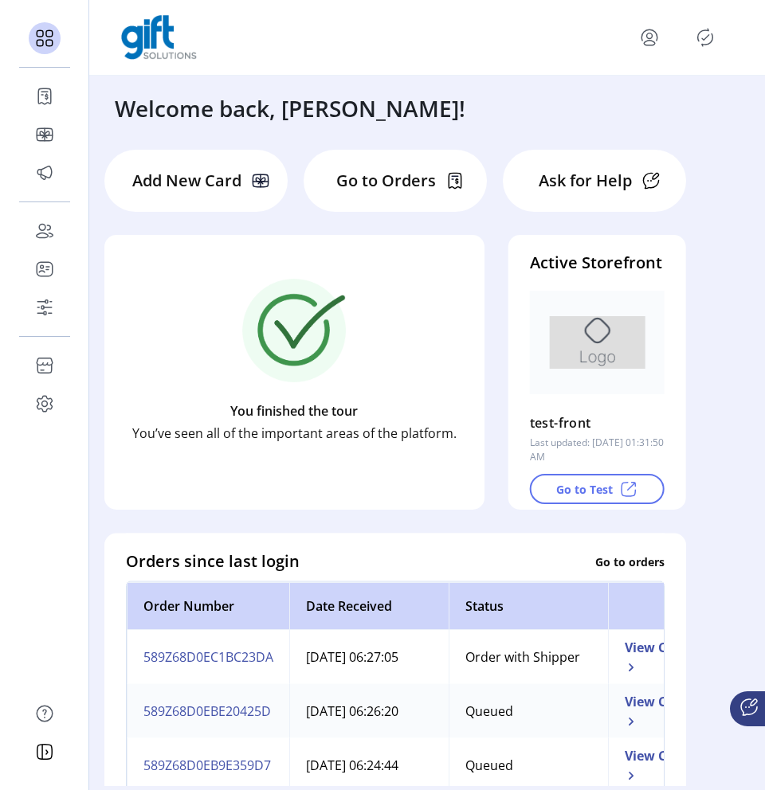
click at [495, 45] on icon "Publisher Panel" at bounding box center [704, 37] width 25 height 25
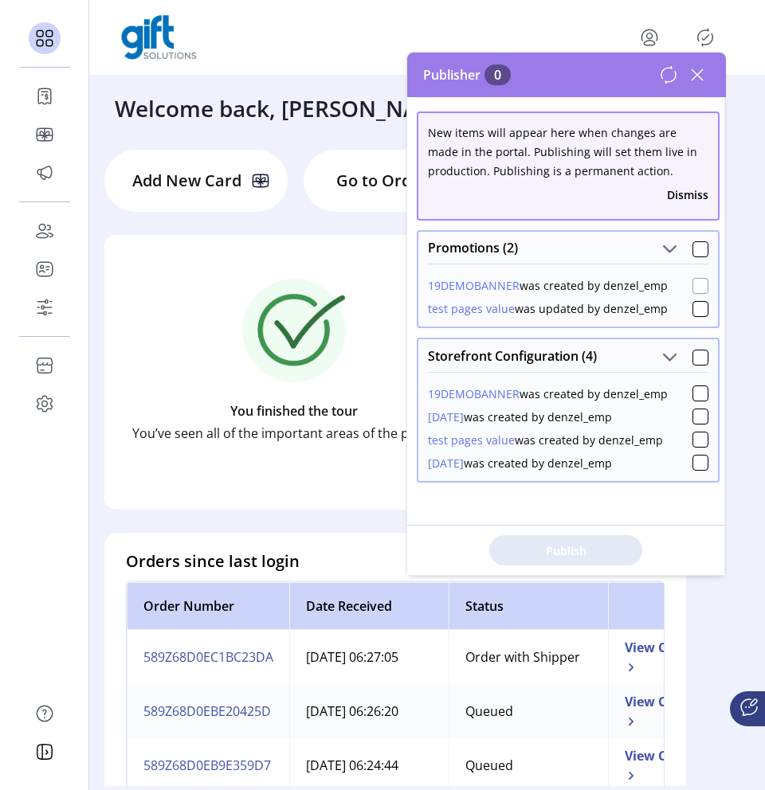
click at [495, 283] on div at bounding box center [700, 286] width 16 height 16
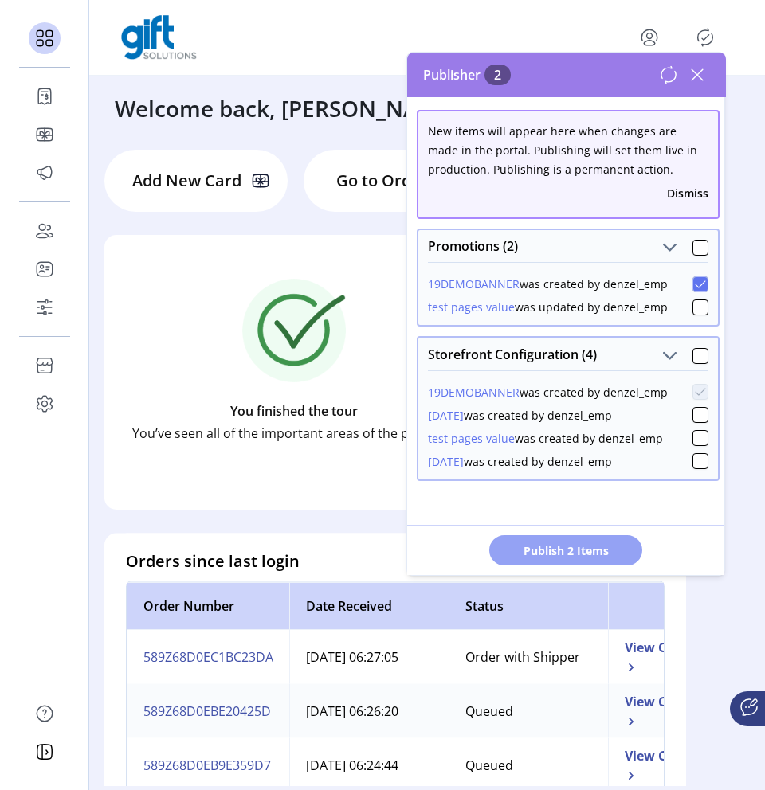
click at [495, 544] on span "Publish 2 Items" at bounding box center [566, 551] width 112 height 17
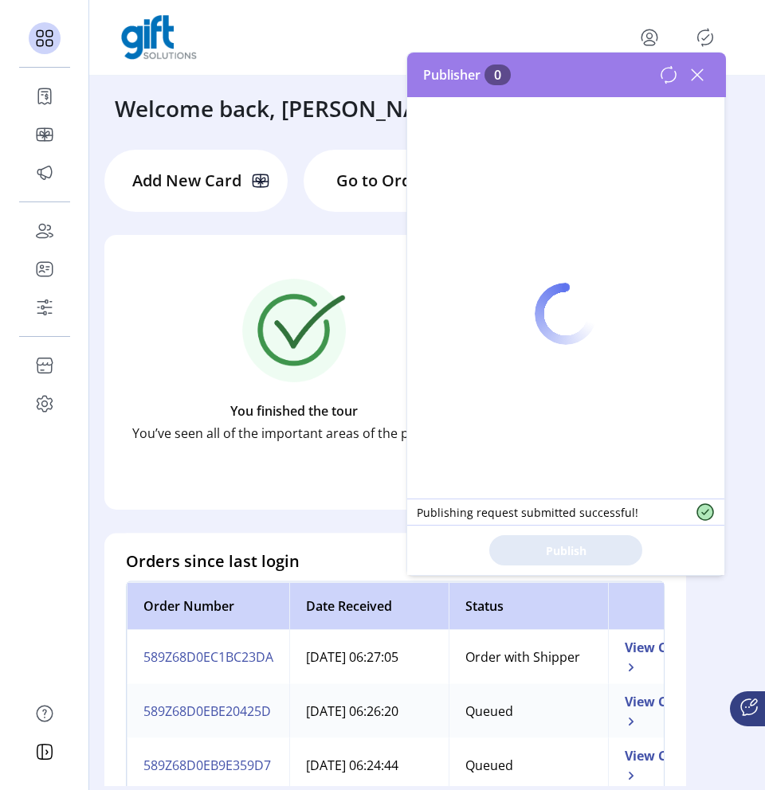
scroll to position [0, 0]
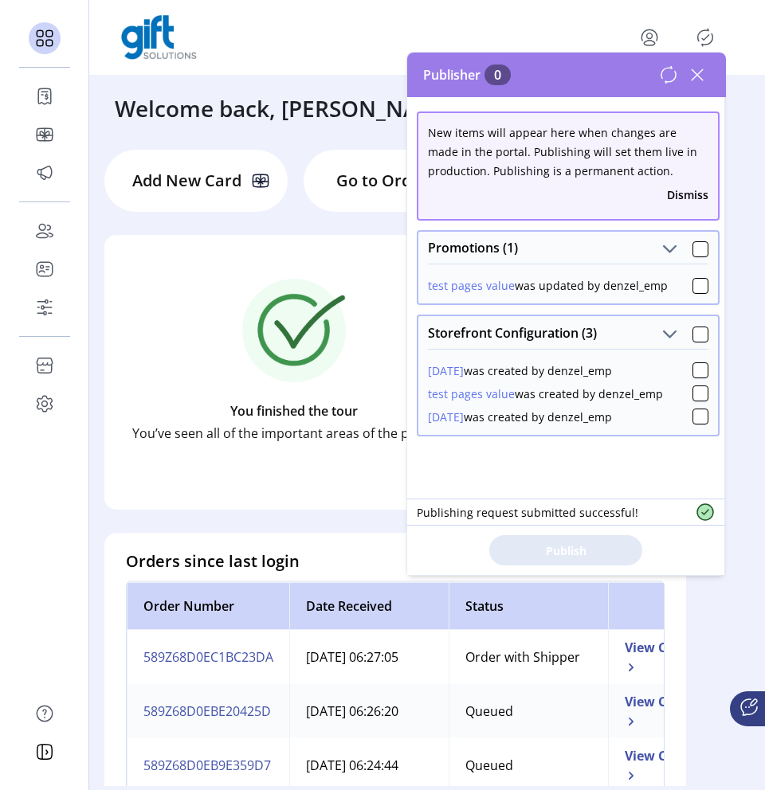
click at [495, 75] on icon at bounding box center [668, 74] width 19 height 19
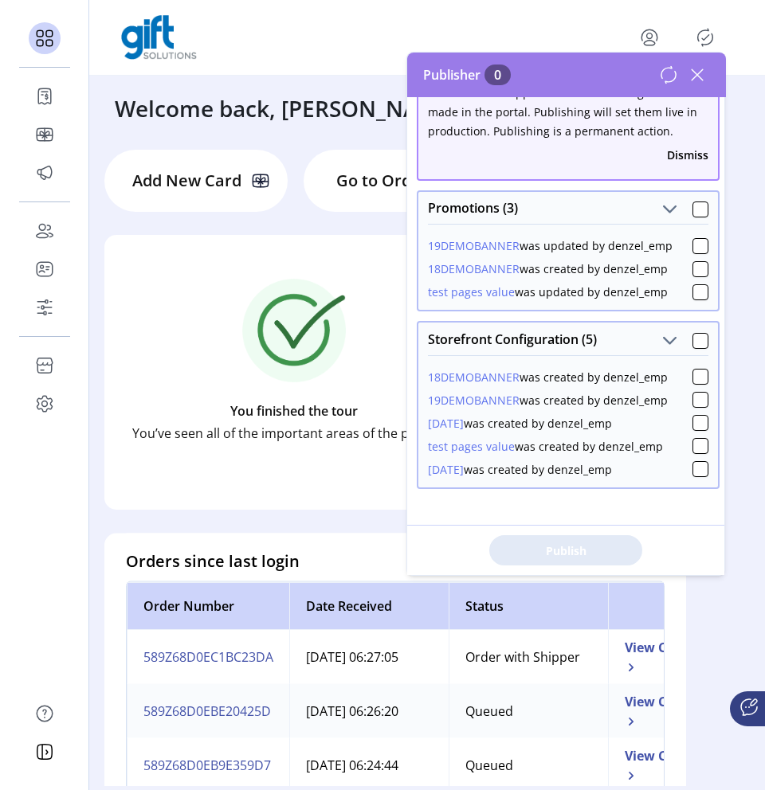
scroll to position [41, 0]
click at [495, 269] on div at bounding box center [700, 269] width 16 height 16
click at [495, 554] on span "Publish 2 Items" at bounding box center [566, 551] width 112 height 17
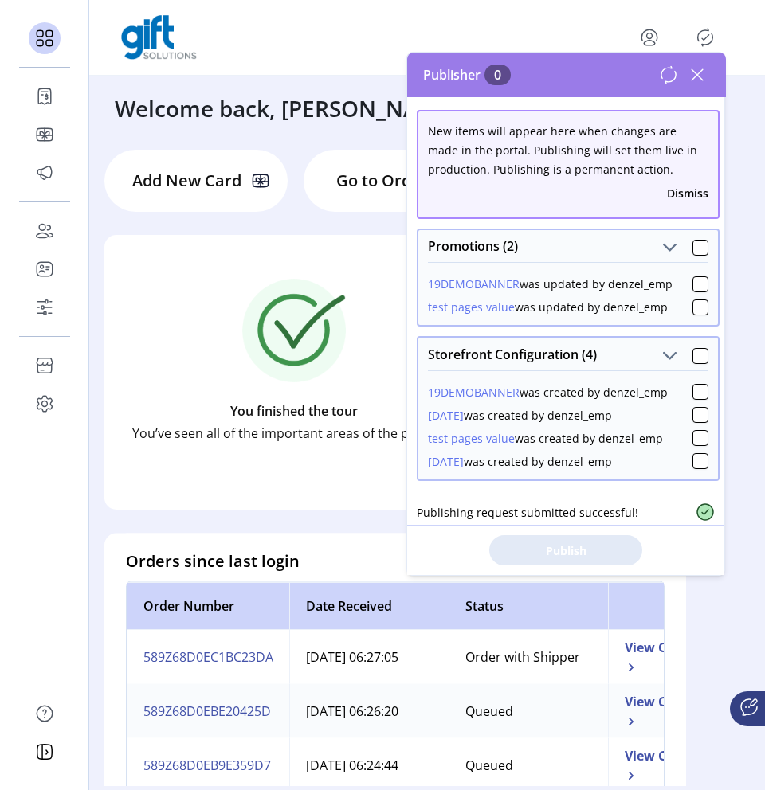
scroll to position [0, 0]
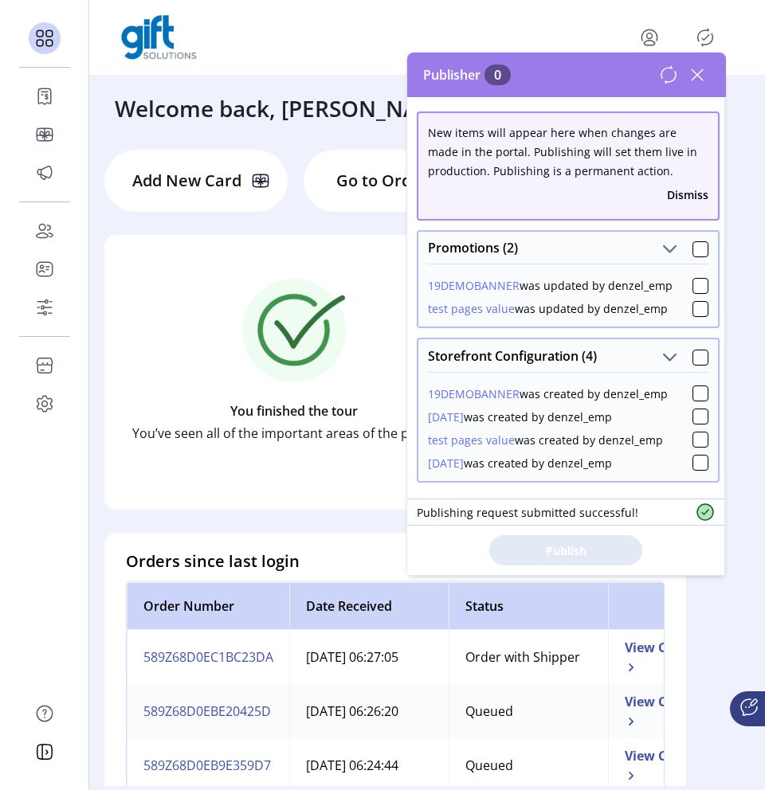
click at [495, 72] on icon at bounding box center [668, 74] width 19 height 19
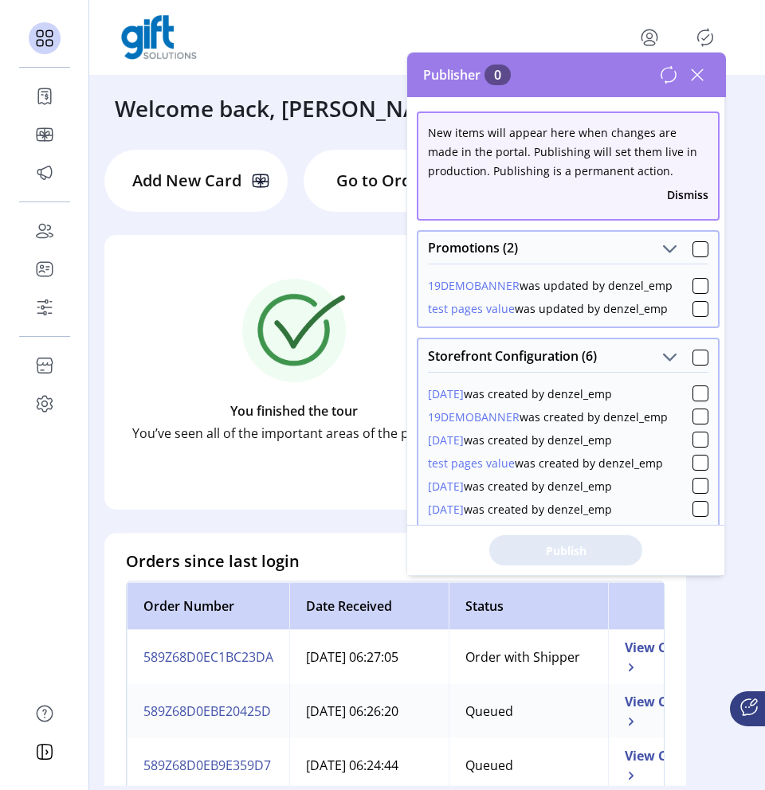
click at [495, 80] on icon at bounding box center [668, 74] width 19 height 19
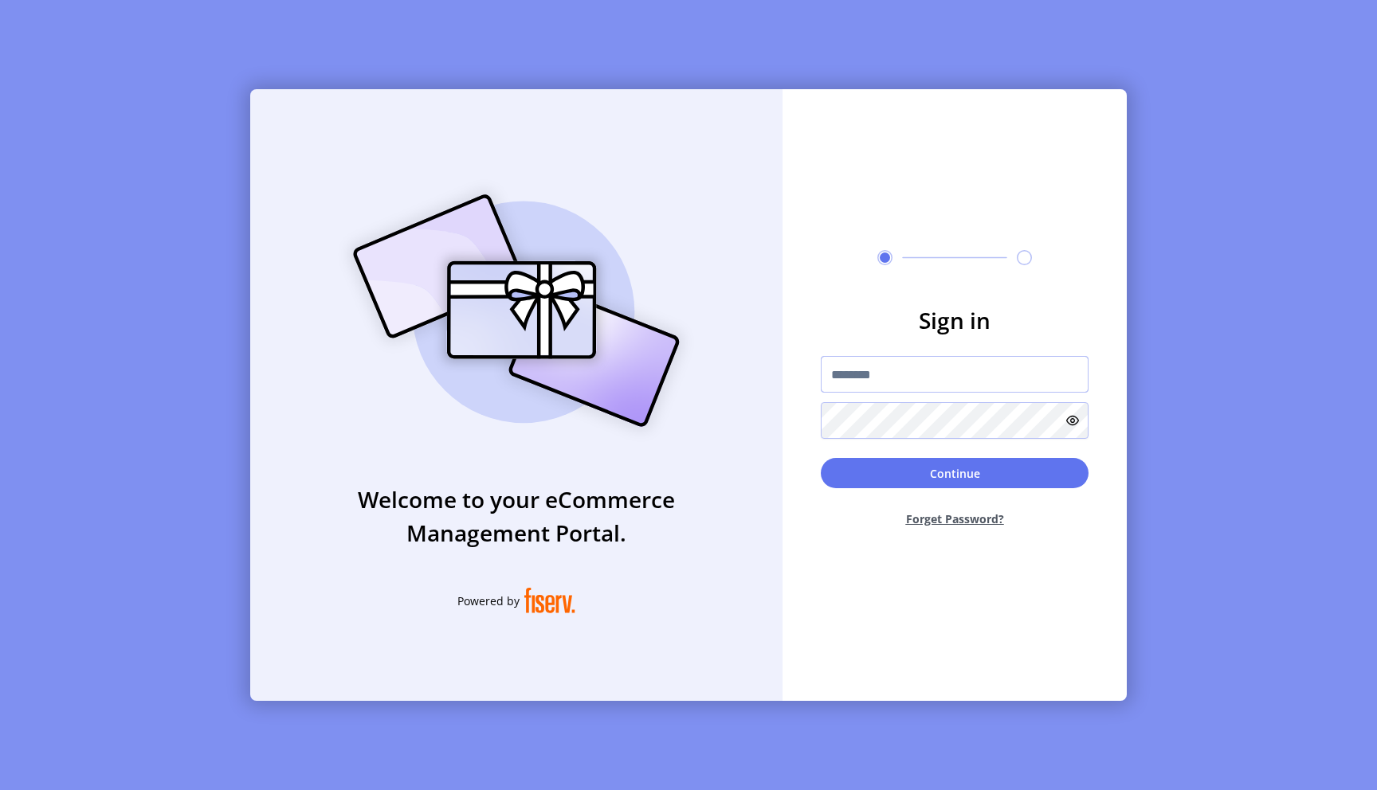
click at [885, 367] on input "text" at bounding box center [955, 374] width 268 height 37
type input "**********"
click at [821, 458] on button "Continue" at bounding box center [955, 473] width 268 height 30
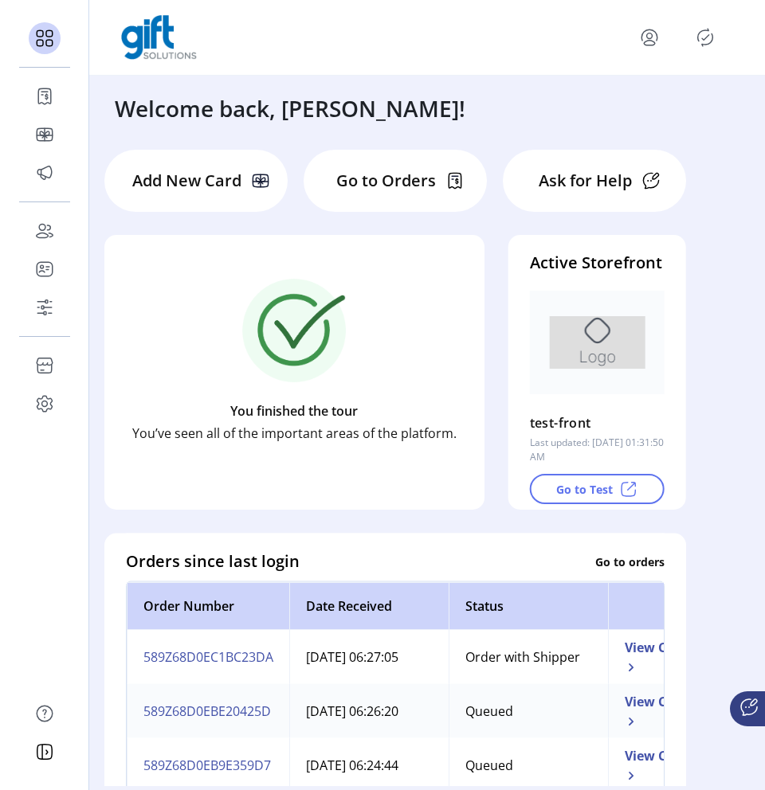
click at [703, 41] on icon "Publisher Panel" at bounding box center [704, 37] width 25 height 25
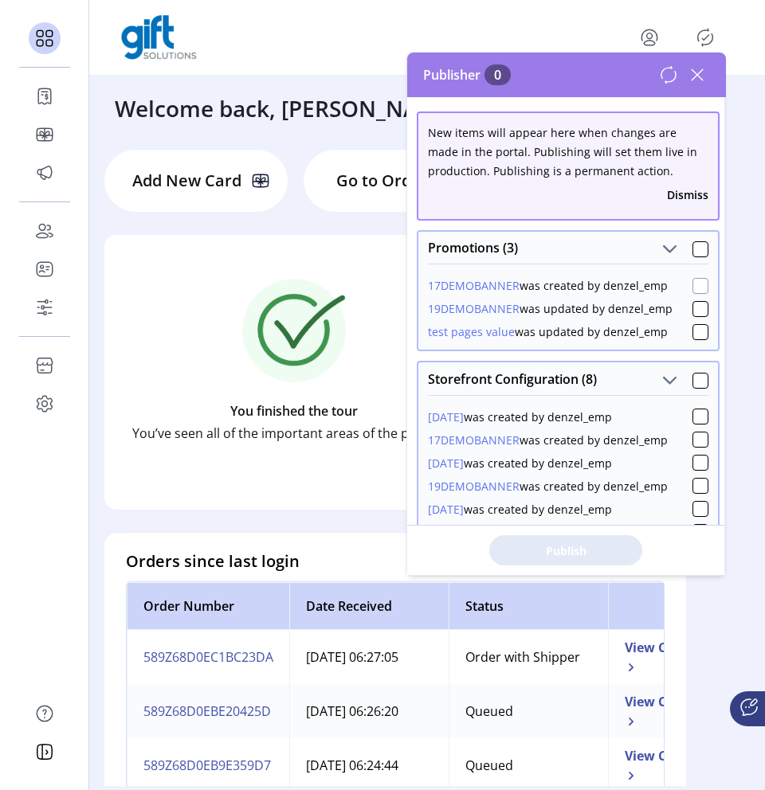
click at [695, 287] on div at bounding box center [700, 286] width 16 height 16
click at [611, 547] on span "Publish 2 Items" at bounding box center [566, 551] width 112 height 17
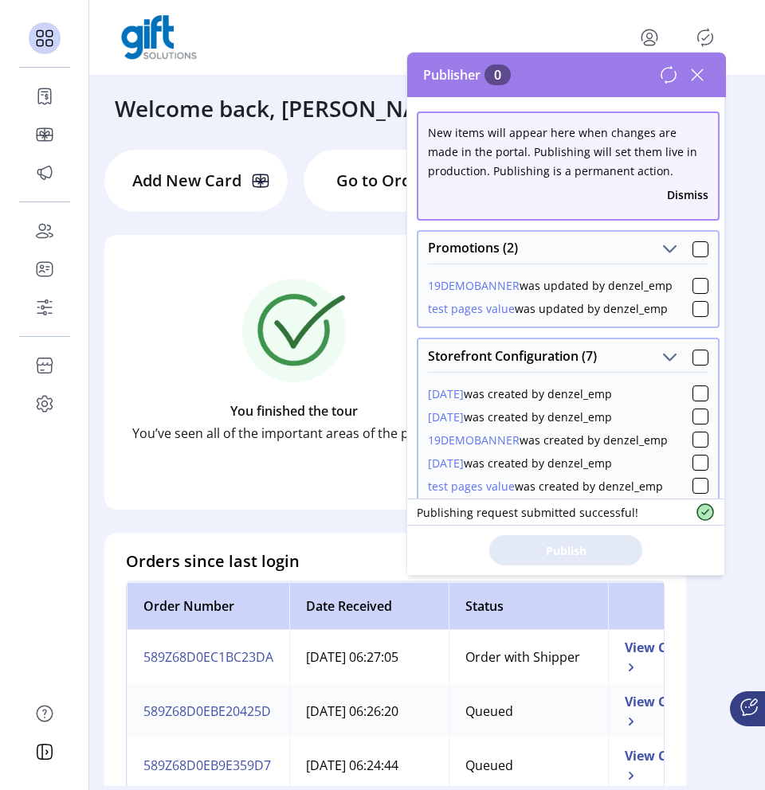
click at [671, 73] on icon at bounding box center [668, 74] width 19 height 19
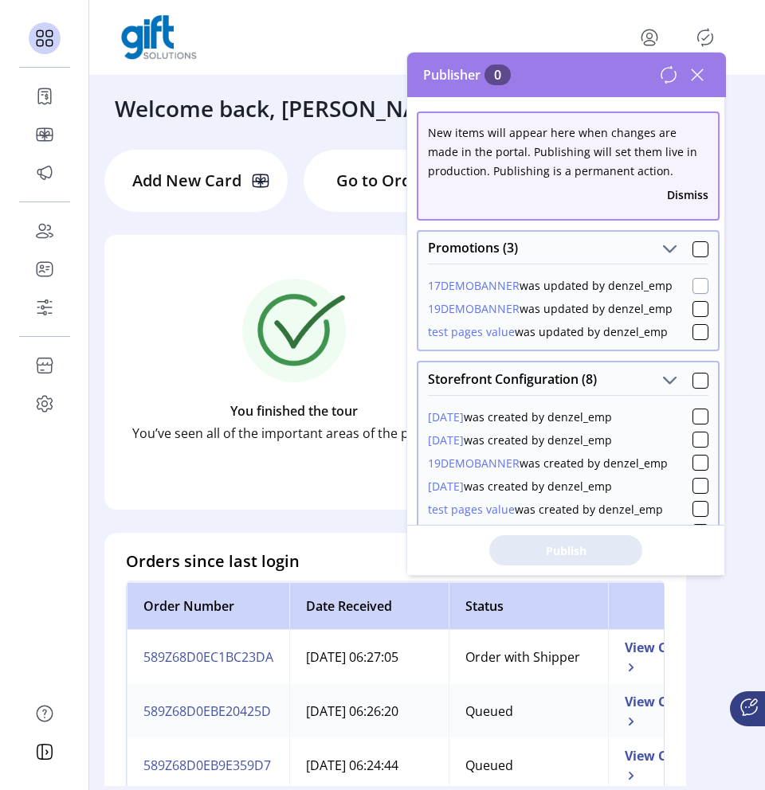
click at [694, 291] on div at bounding box center [700, 286] width 16 height 16
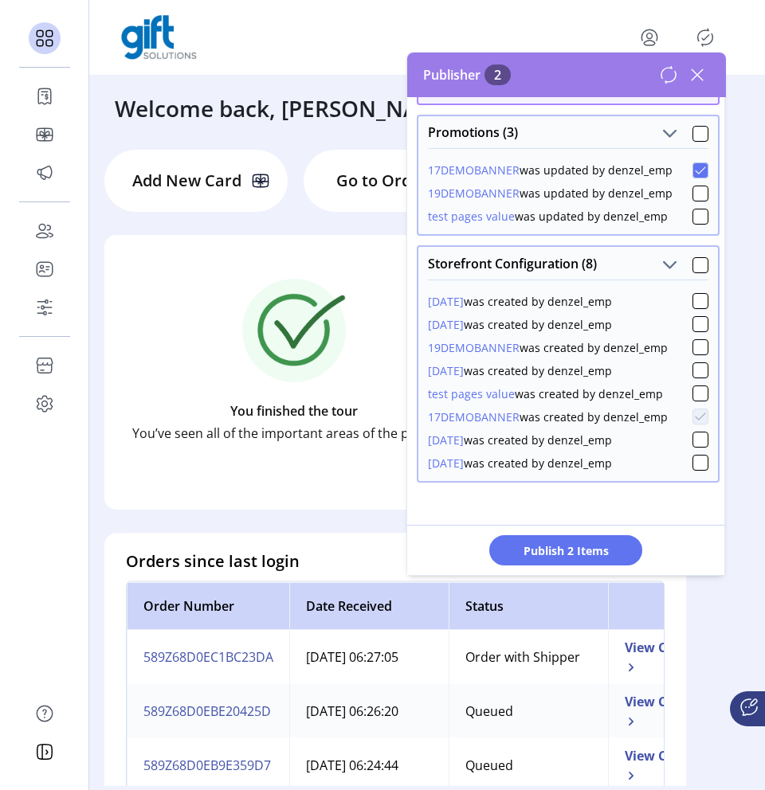
scroll to position [117, 0]
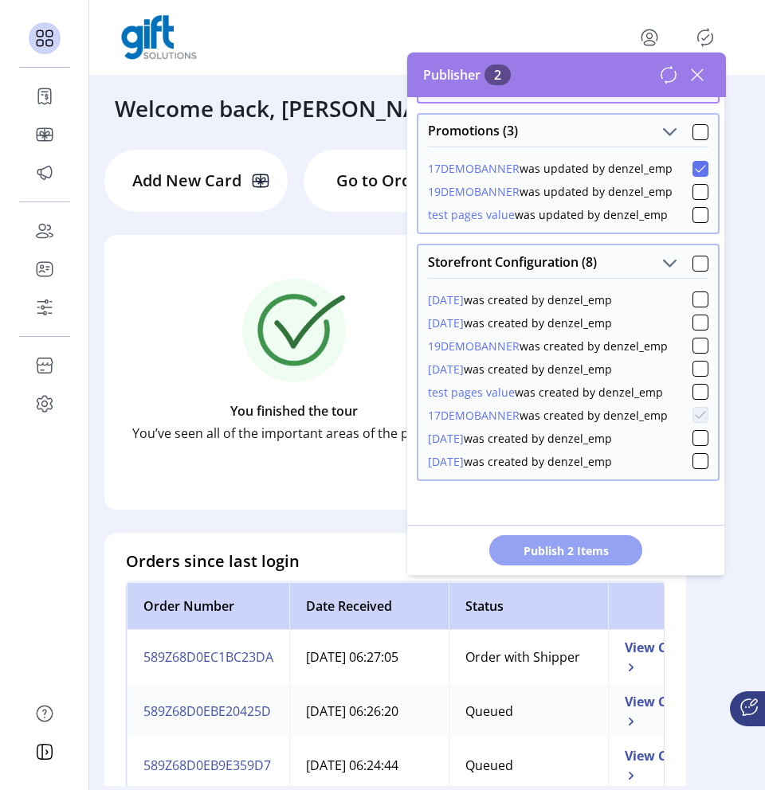
click at [607, 547] on span "Publish 2 Items" at bounding box center [566, 551] width 112 height 17
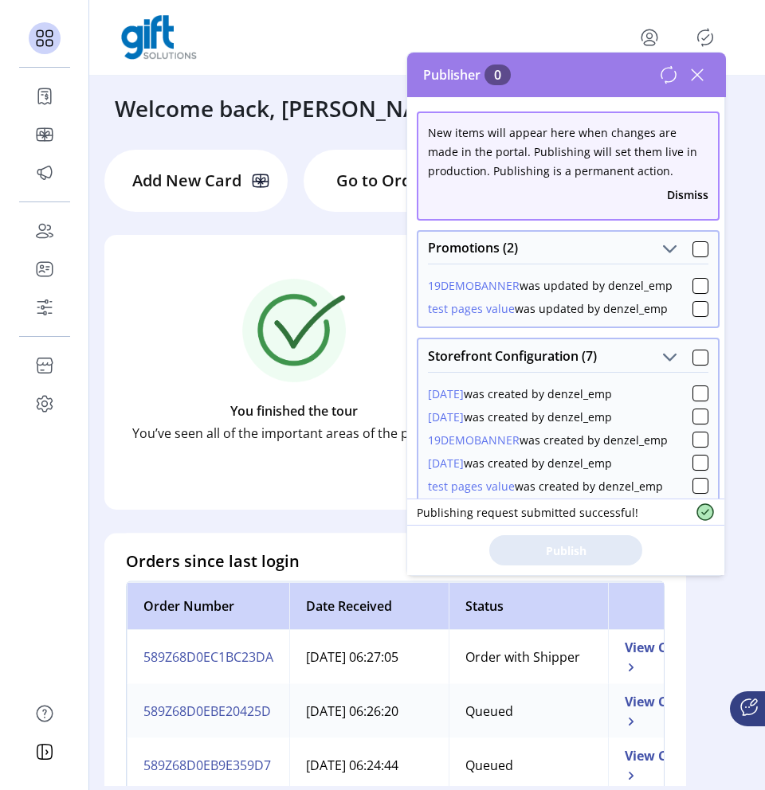
scroll to position [71, 0]
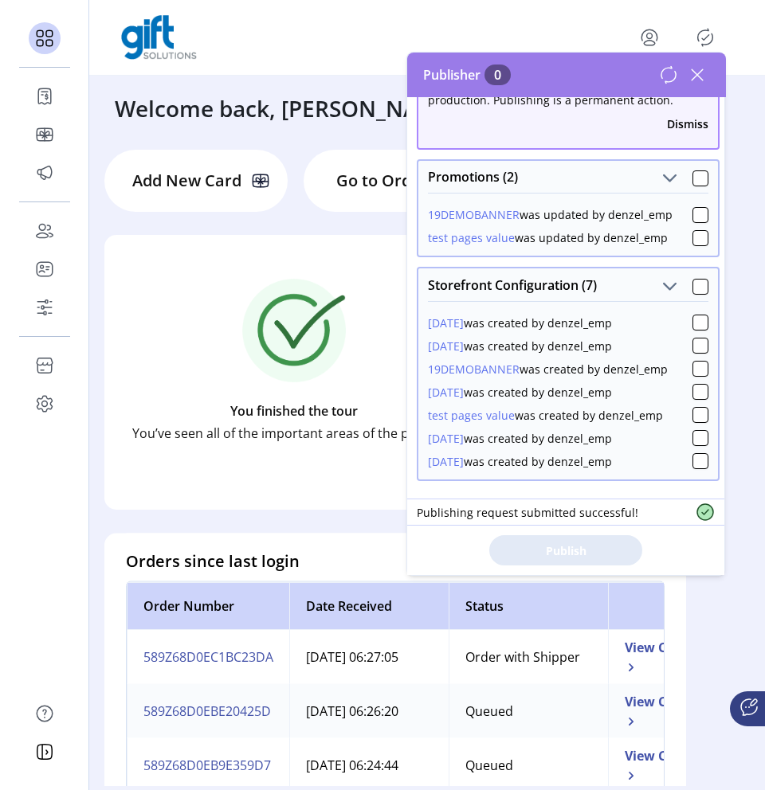
click at [663, 74] on icon at bounding box center [668, 74] width 19 height 19
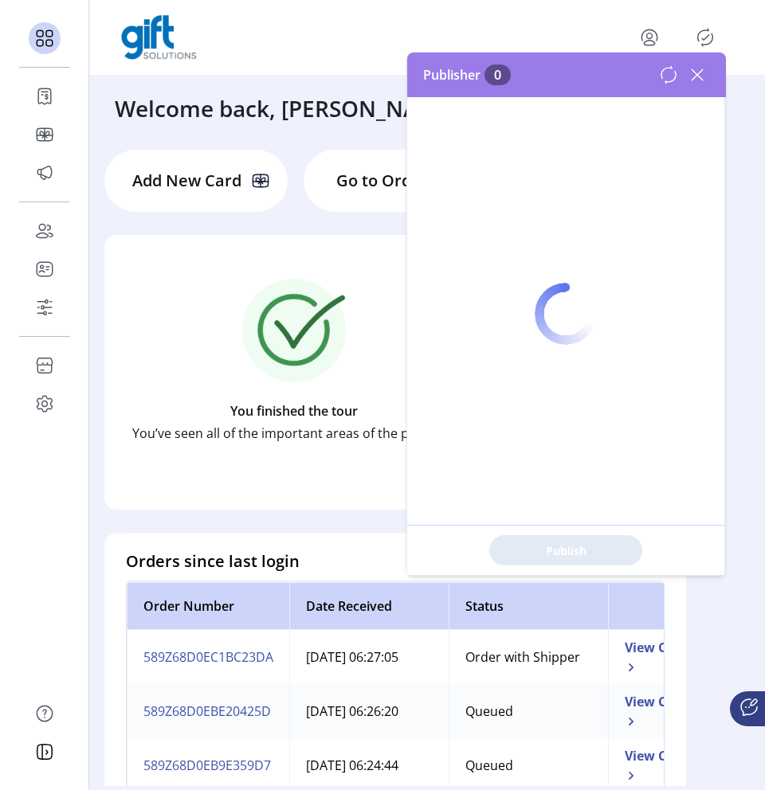
scroll to position [0, 0]
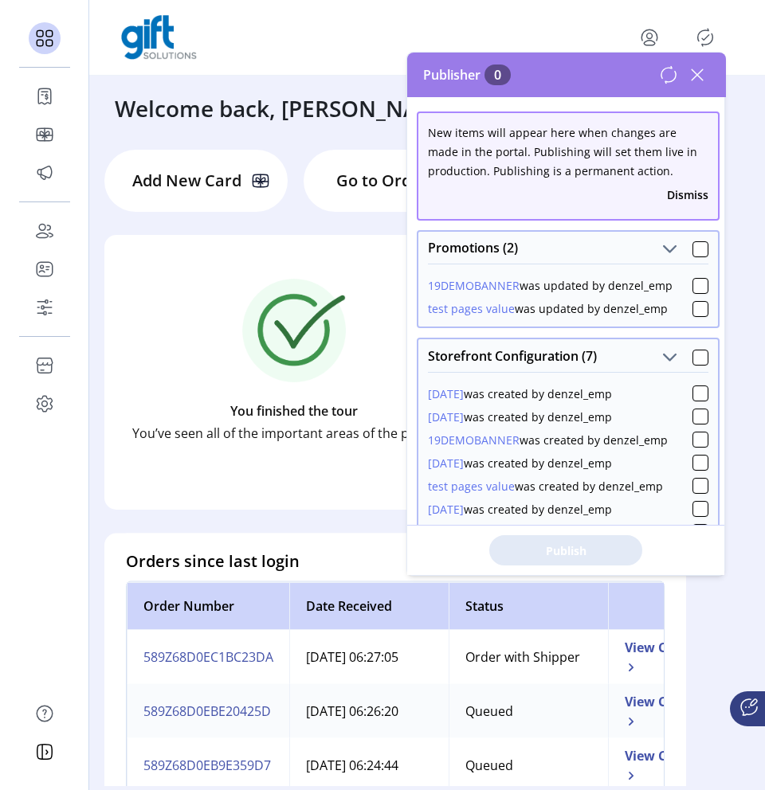
click at [661, 84] on icon at bounding box center [668, 74] width 19 height 19
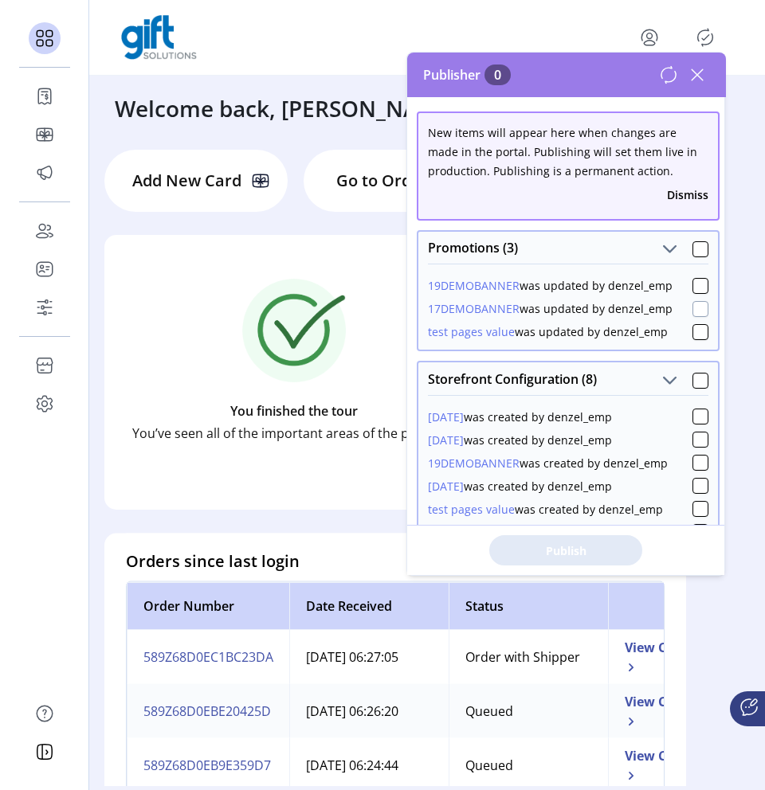
click at [693, 312] on div at bounding box center [700, 309] width 16 height 16
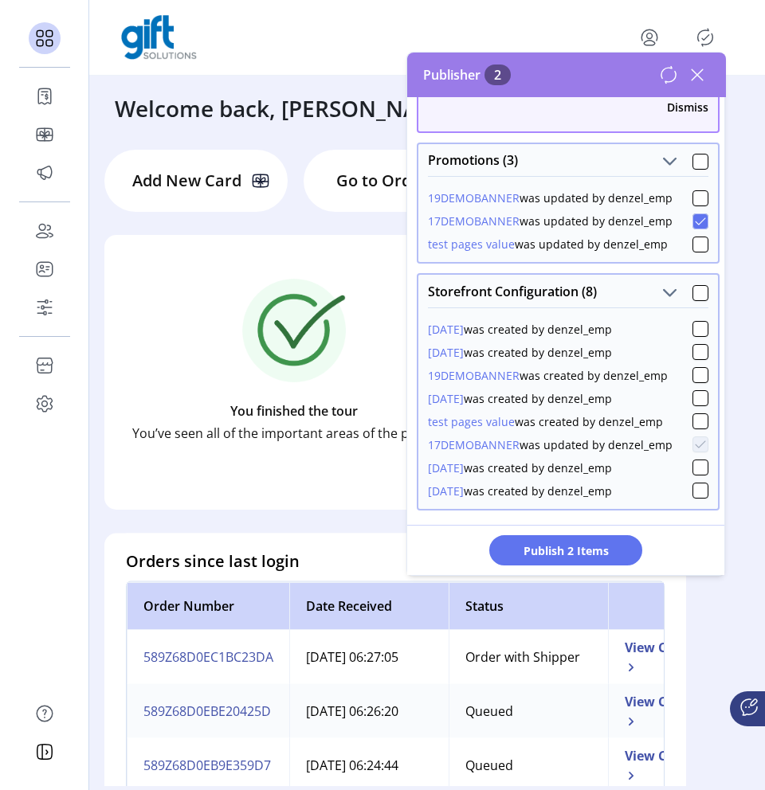
scroll to position [89, 0]
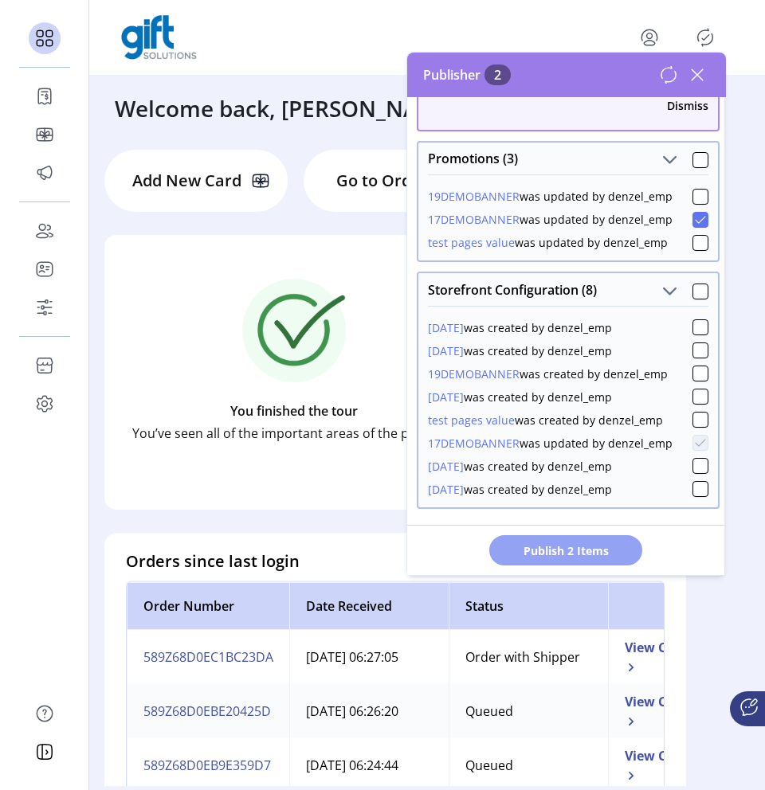
click at [624, 544] on button "Publish 2 Items" at bounding box center [565, 550] width 153 height 30
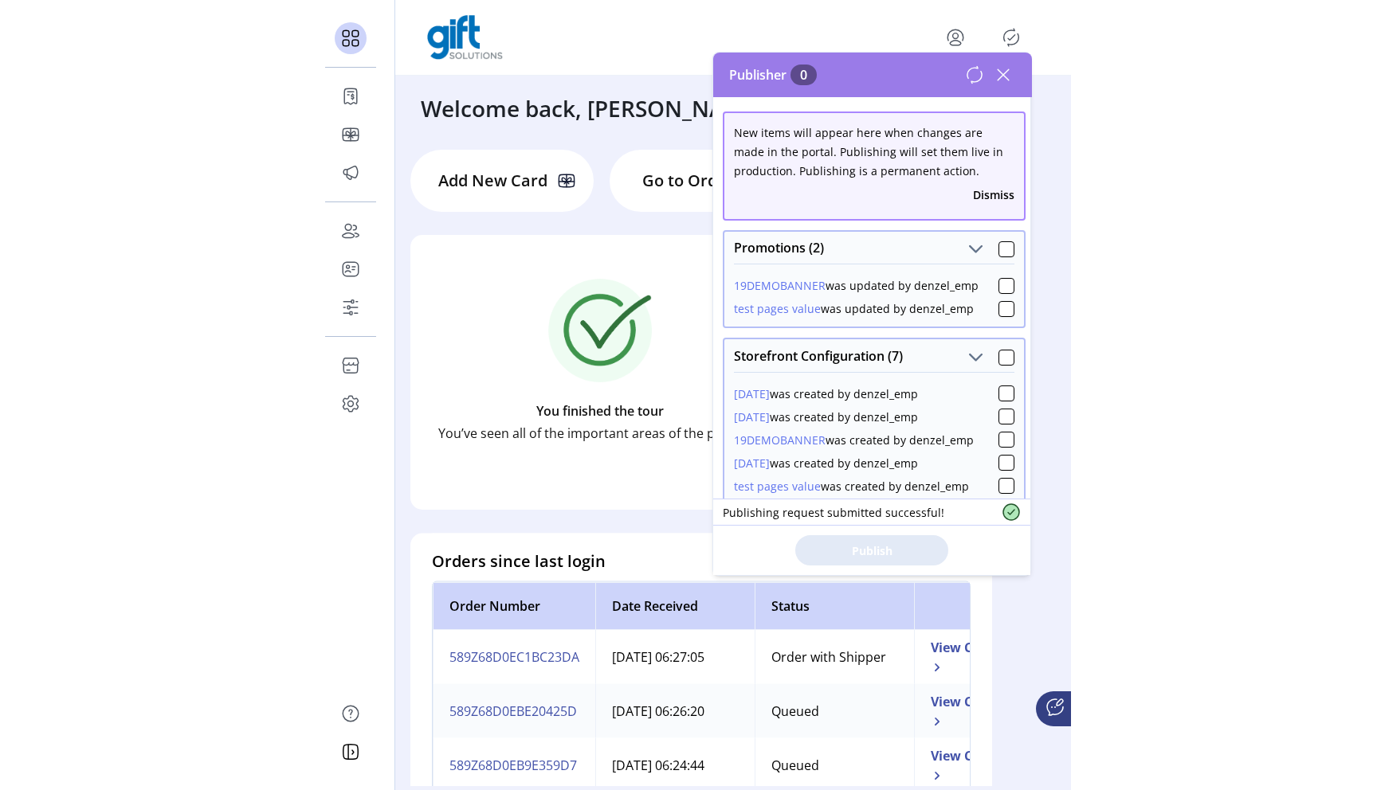
scroll to position [71, 0]
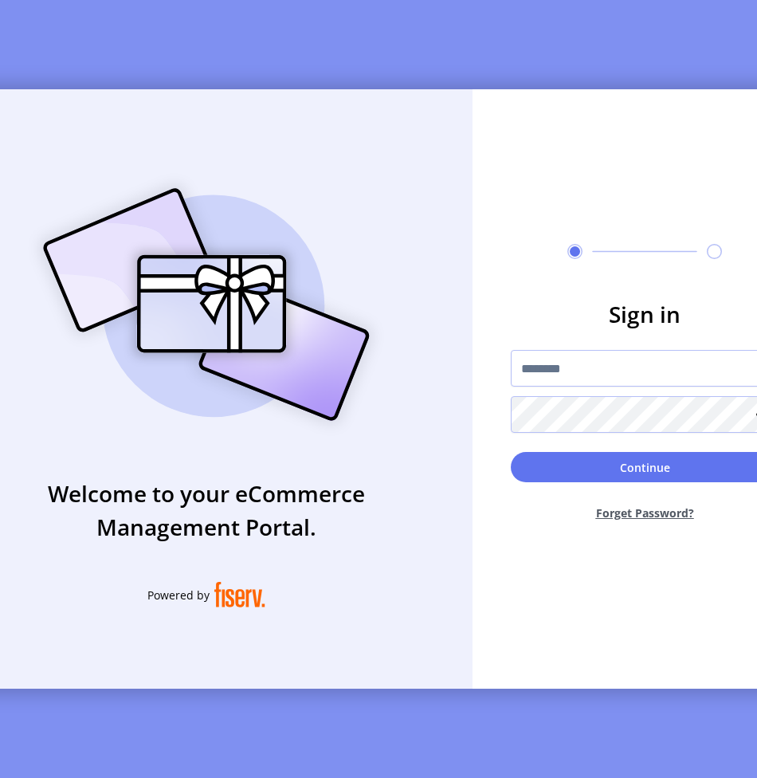
click at [549, 394] on div at bounding box center [645, 391] width 268 height 83
click at [557, 382] on input "text" at bounding box center [645, 368] width 268 height 37
type input "**********"
click at [511, 452] on button "Continue" at bounding box center [645, 467] width 268 height 30
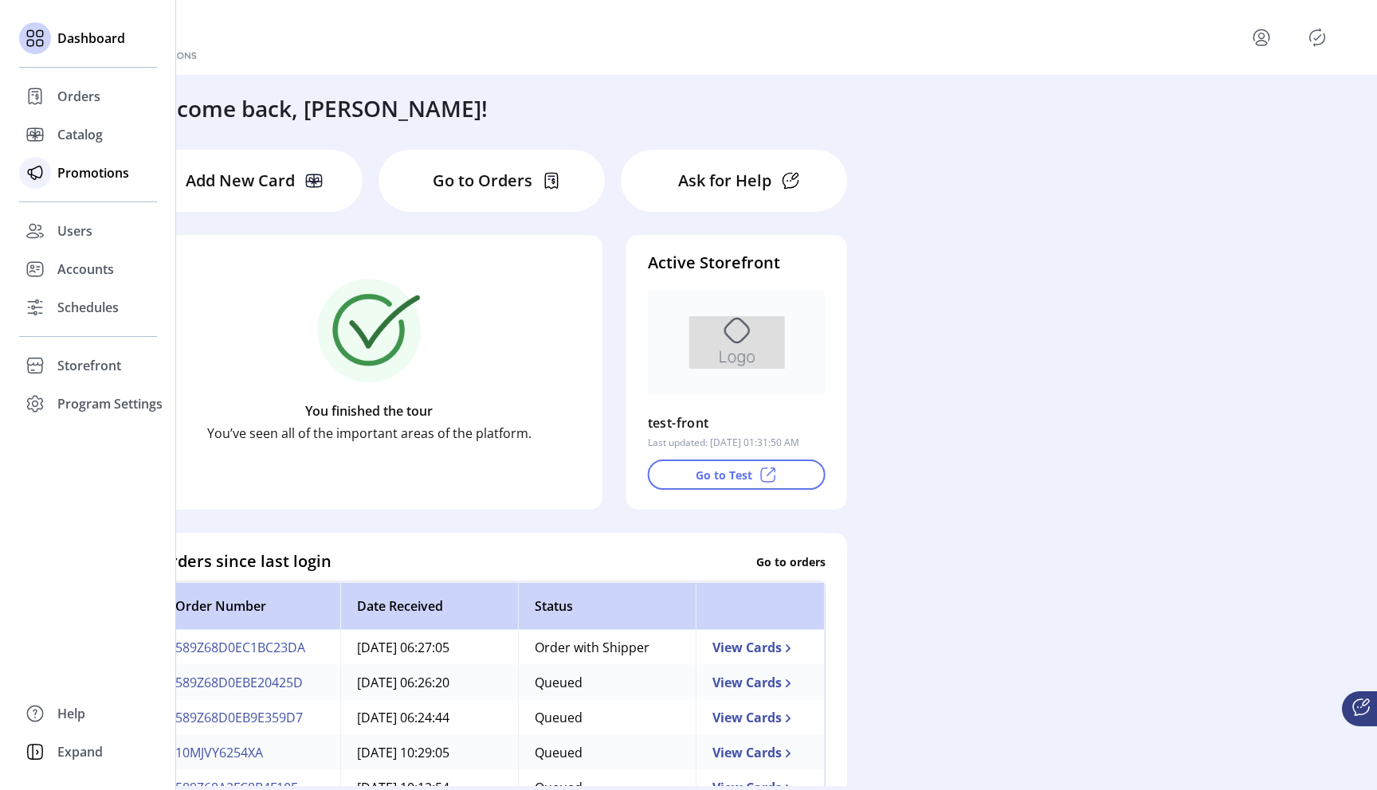
click at [98, 178] on span "Promotions" at bounding box center [93, 172] width 72 height 19
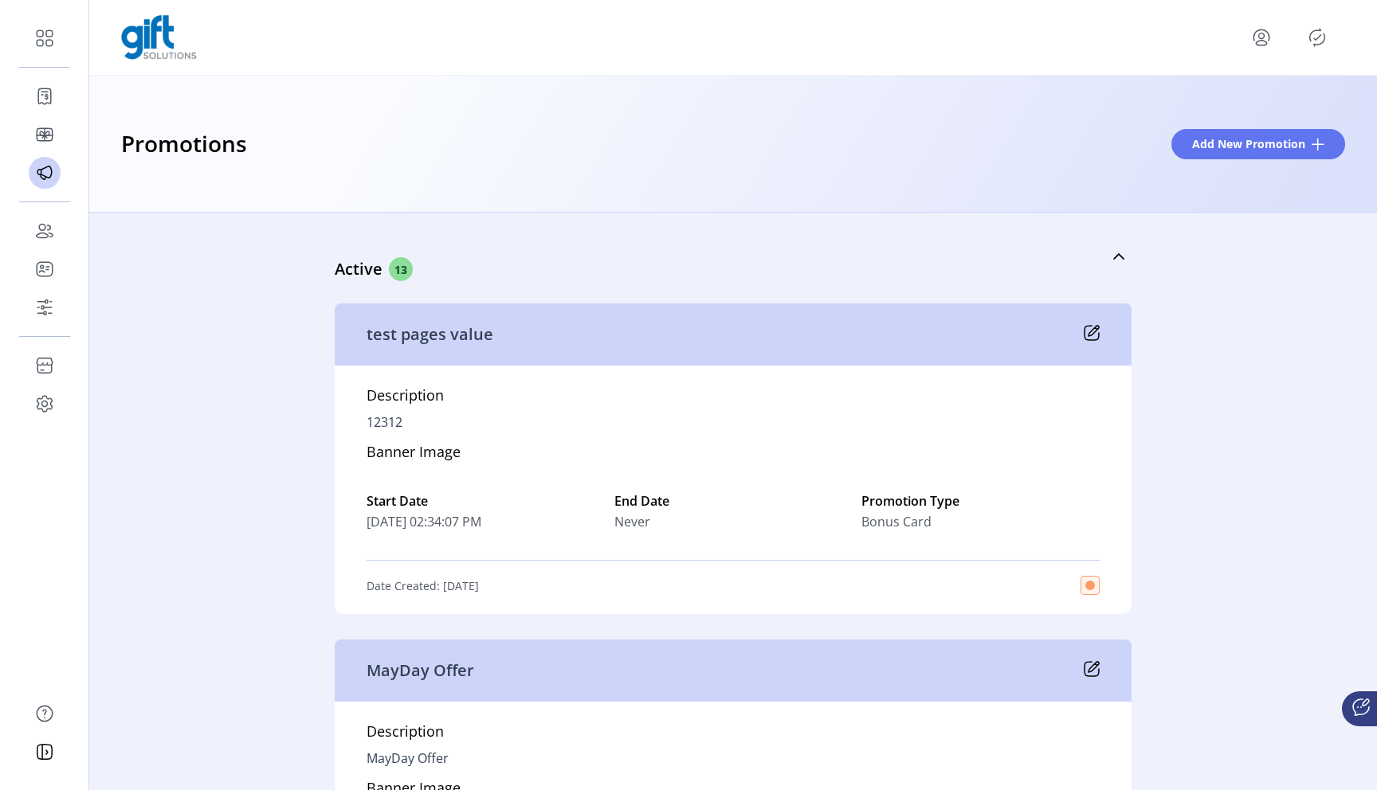
click at [764, 46] on div at bounding box center [1297, 37] width 96 height 25
click at [764, 46] on icon "Publisher Panel" at bounding box center [1316, 37] width 25 height 25
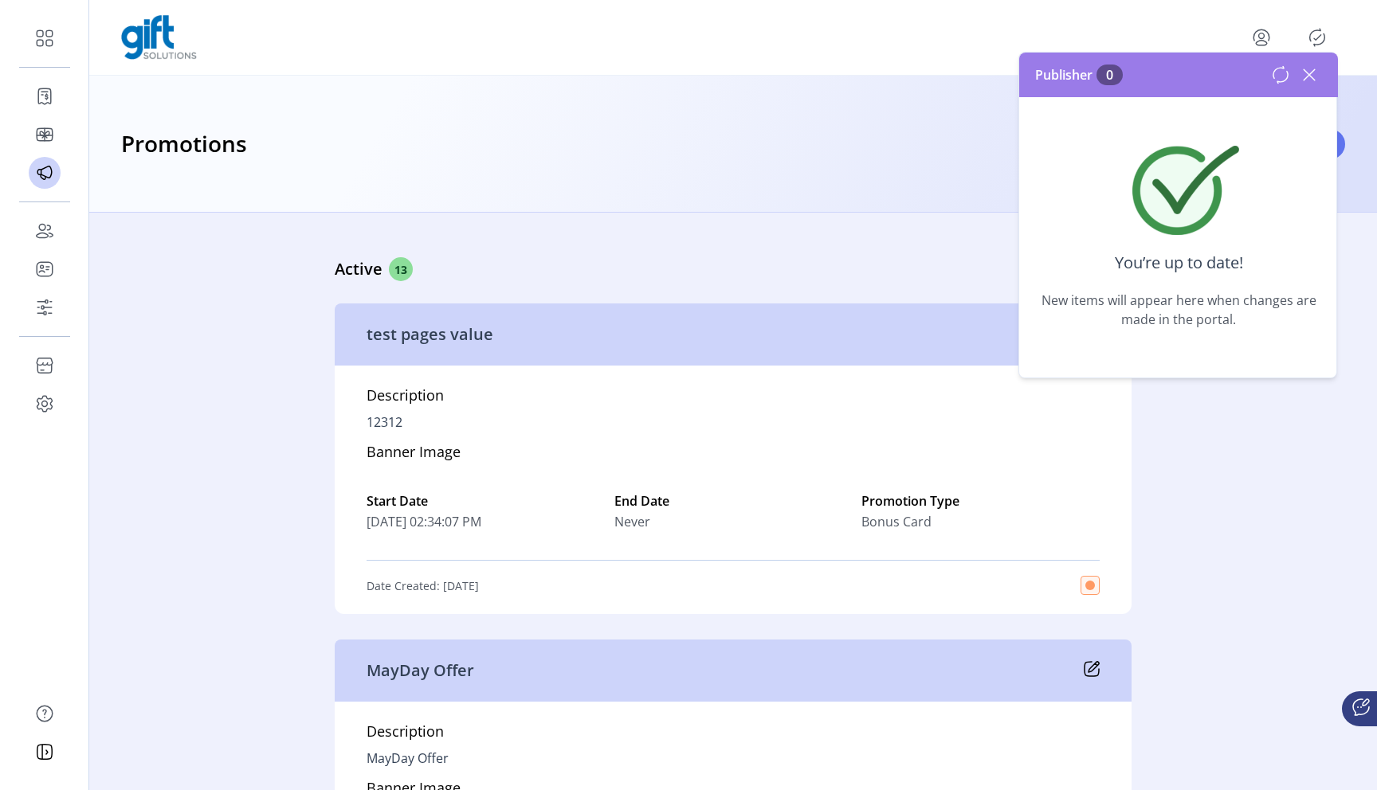
click at [764, 75] on icon at bounding box center [1308, 74] width 25 height 25
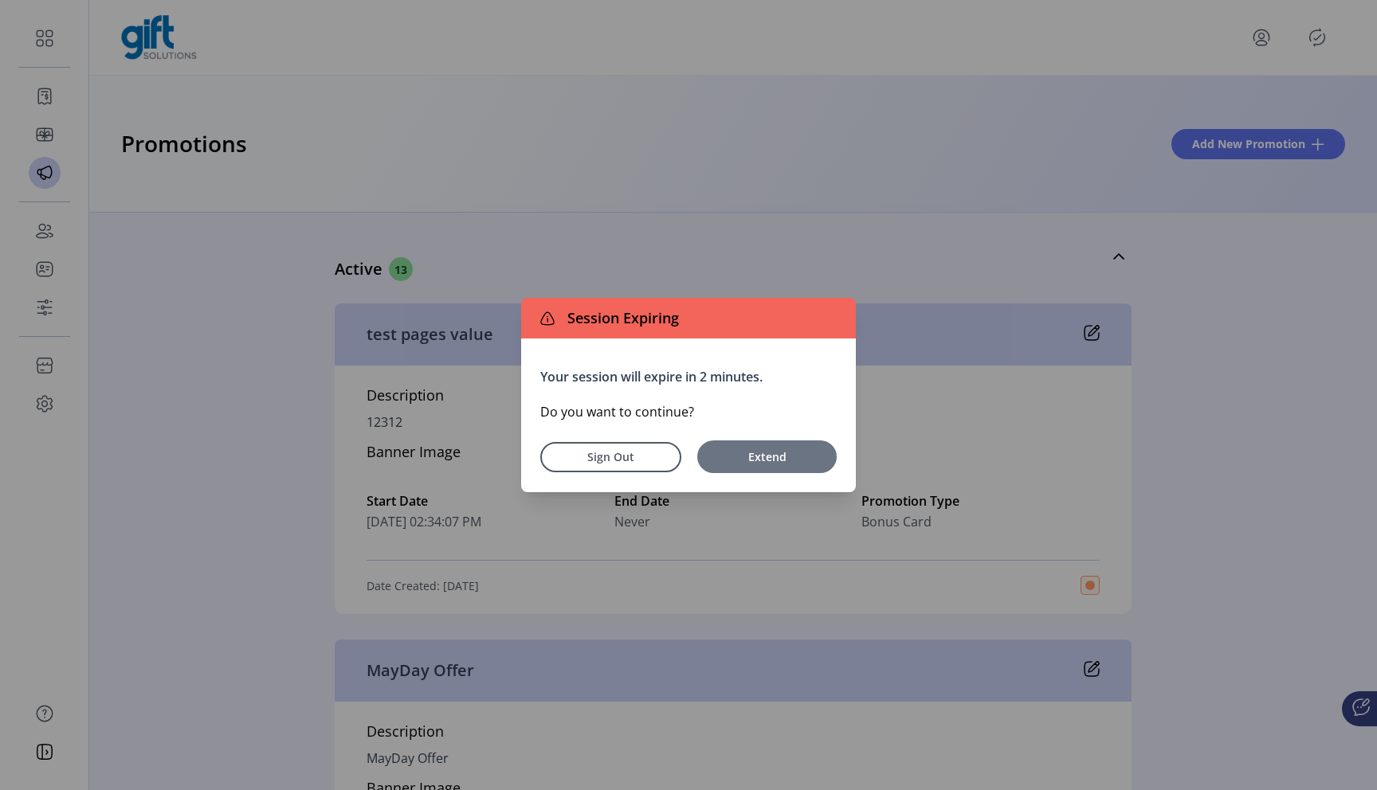
click at [764, 449] on span "Extend" at bounding box center [766, 457] width 123 height 17
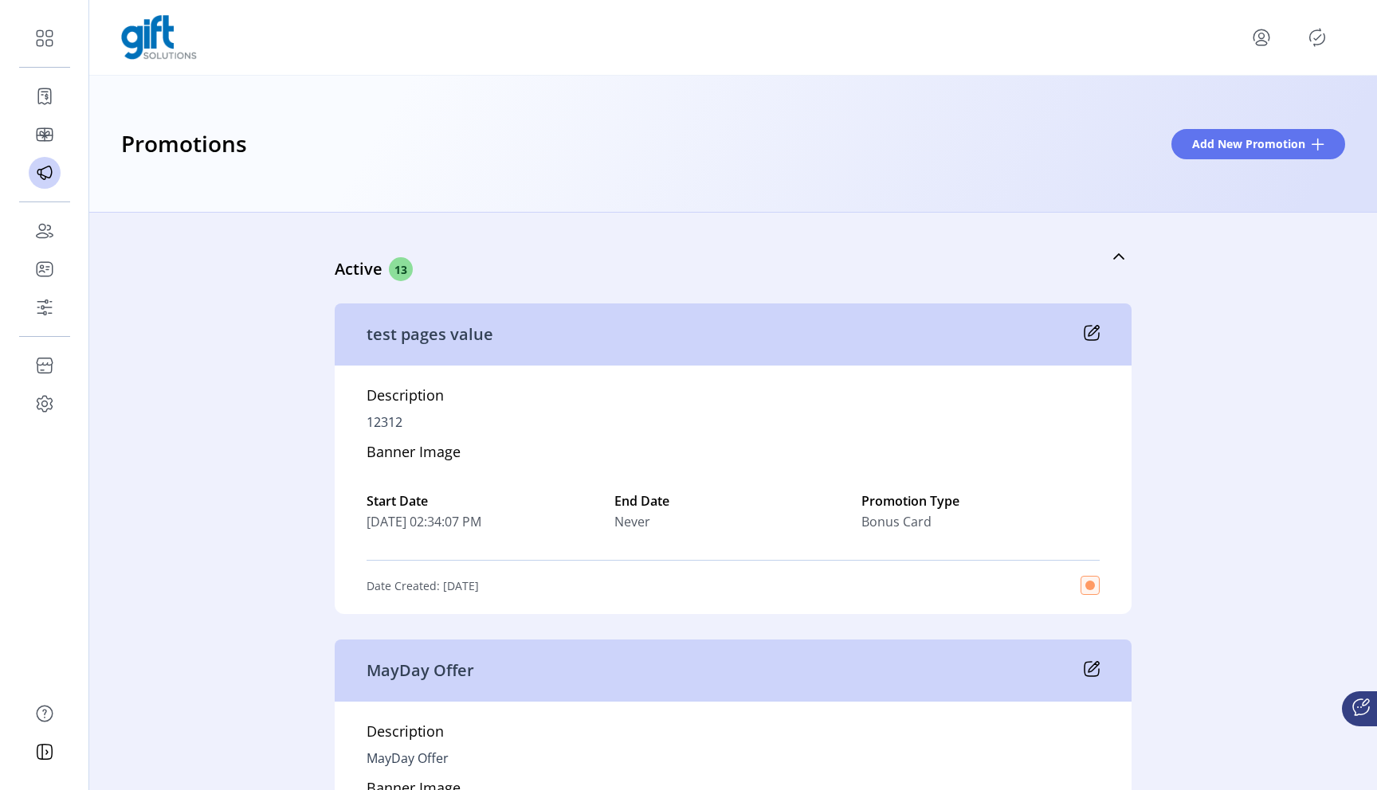
click at [764, 40] on icon "Publisher Panel" at bounding box center [1316, 37] width 25 height 25
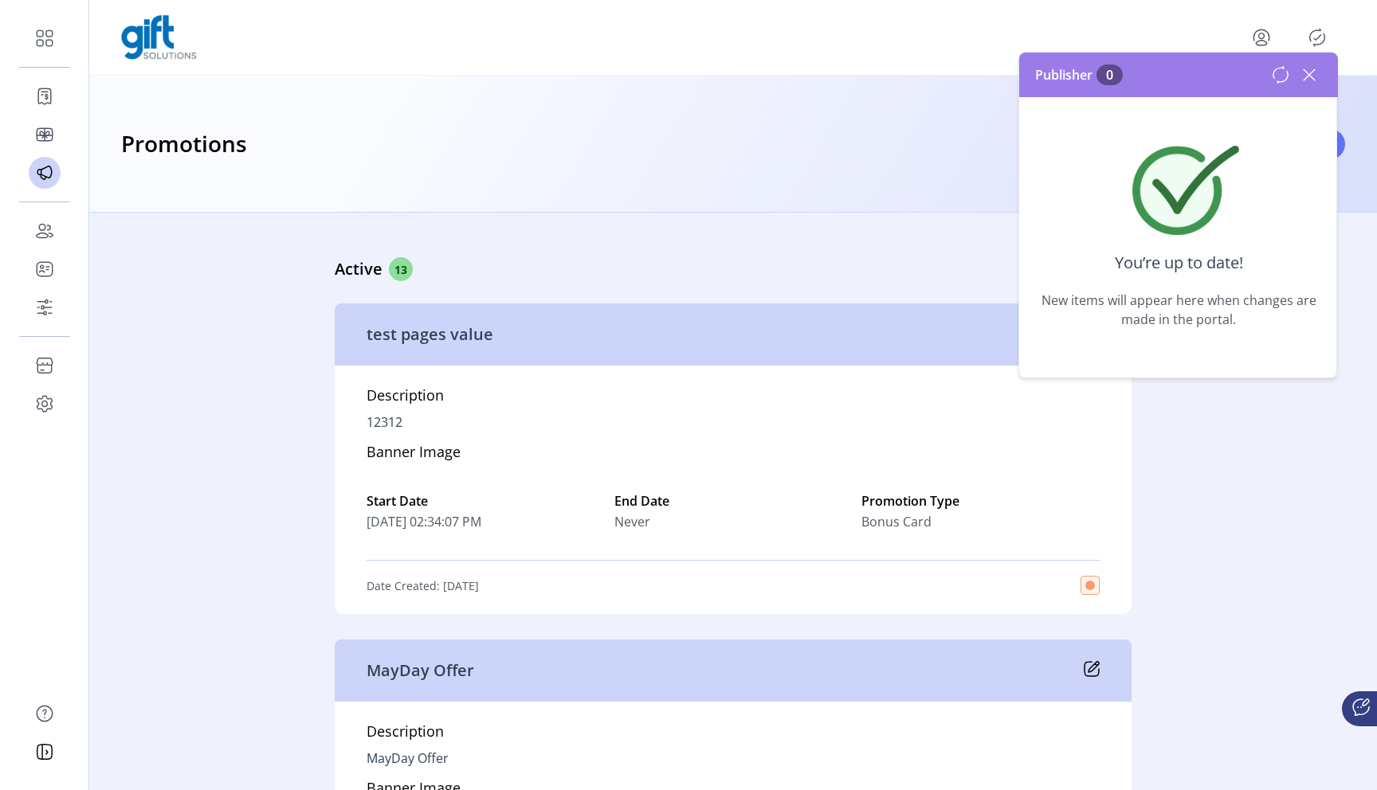
click at [764, 78] on icon at bounding box center [1308, 74] width 25 height 25
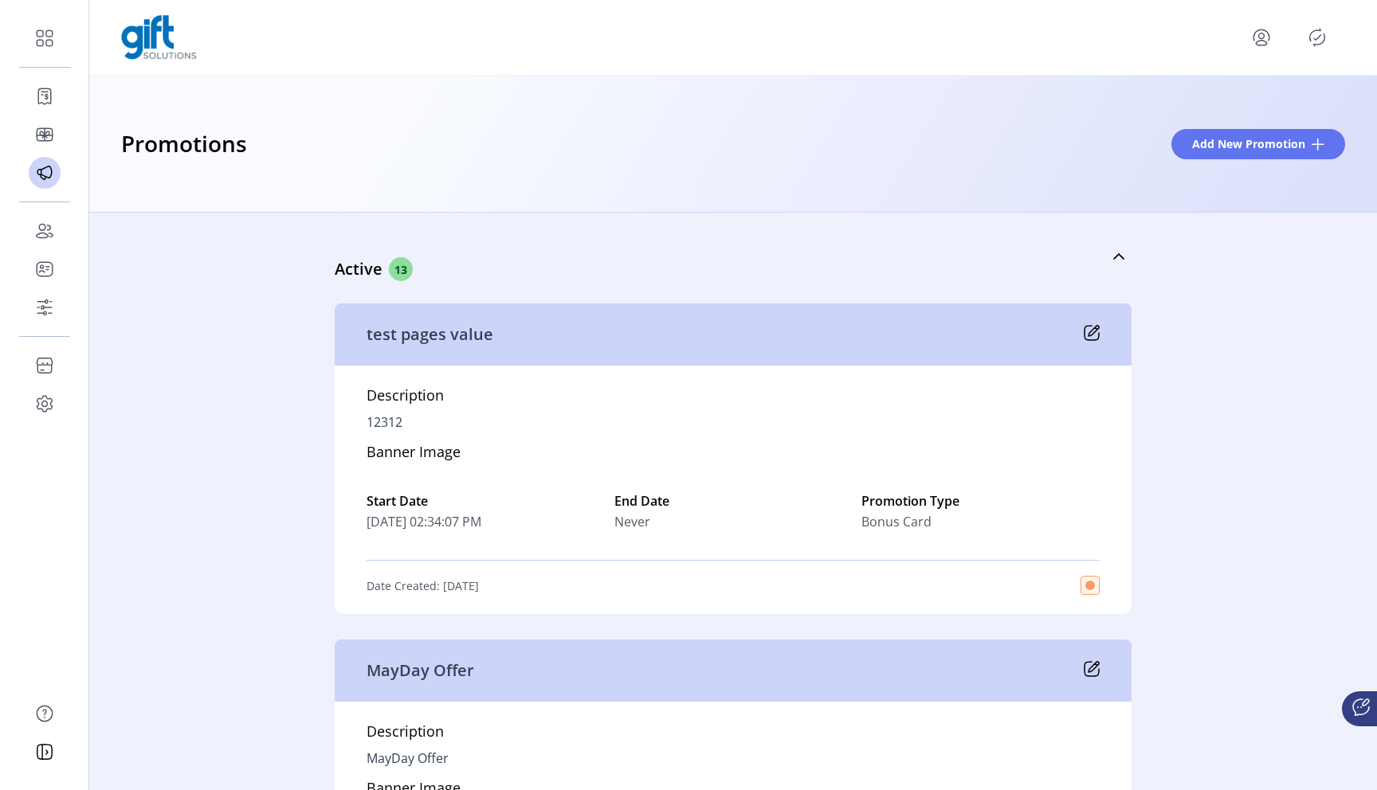
click at [1319, 42] on icon "Publisher Panel" at bounding box center [1316, 37] width 25 height 25
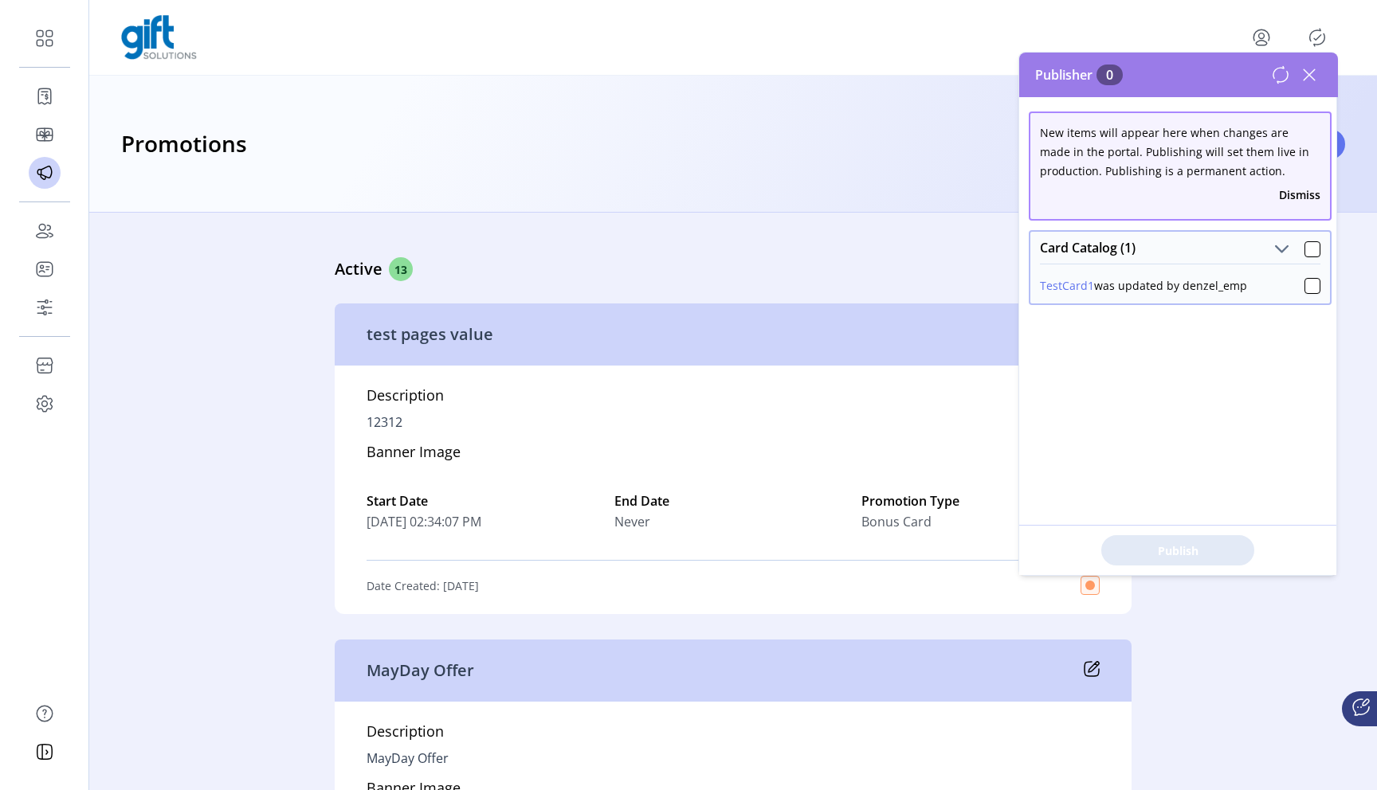
click at [1311, 70] on icon at bounding box center [1308, 74] width 25 height 25
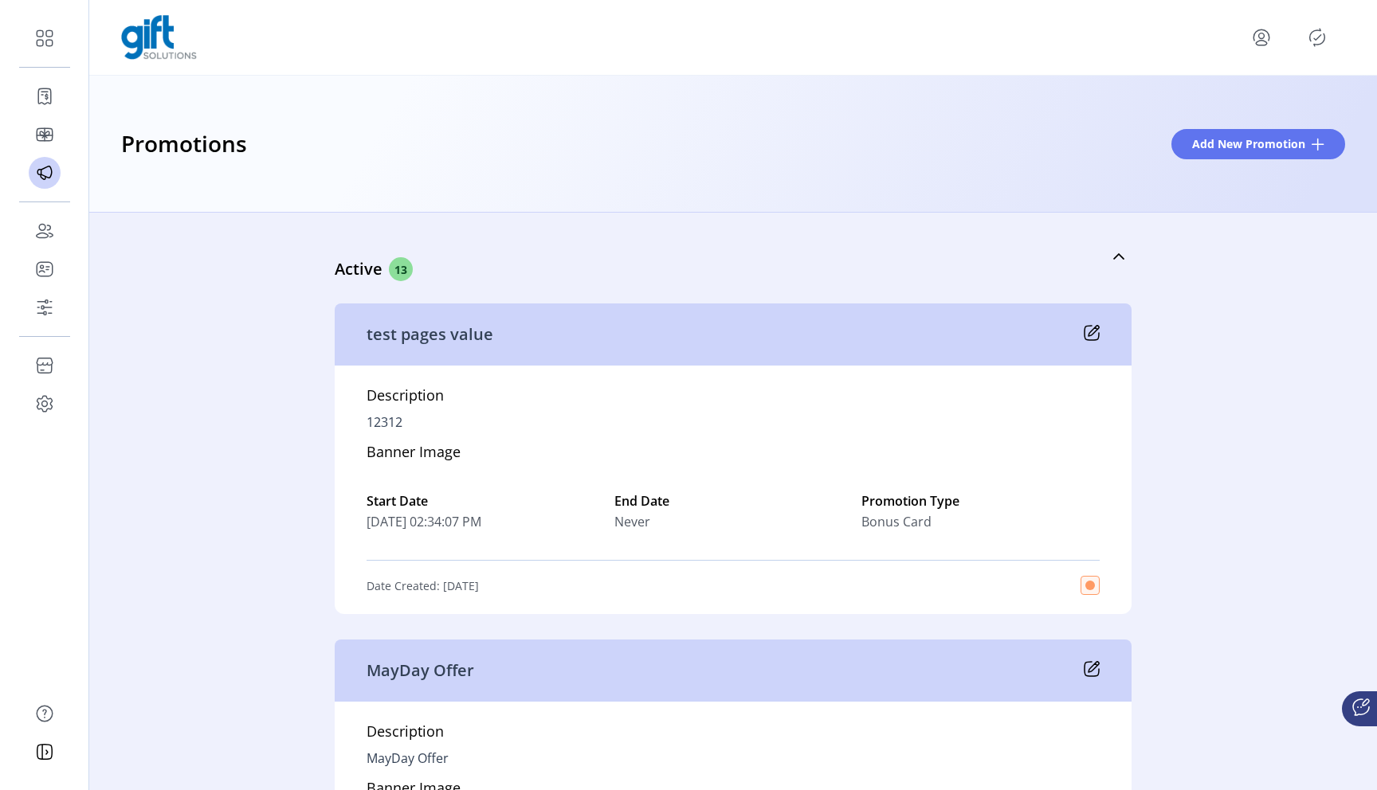
click at [1307, 33] on icon "Publisher Panel" at bounding box center [1316, 37] width 25 height 25
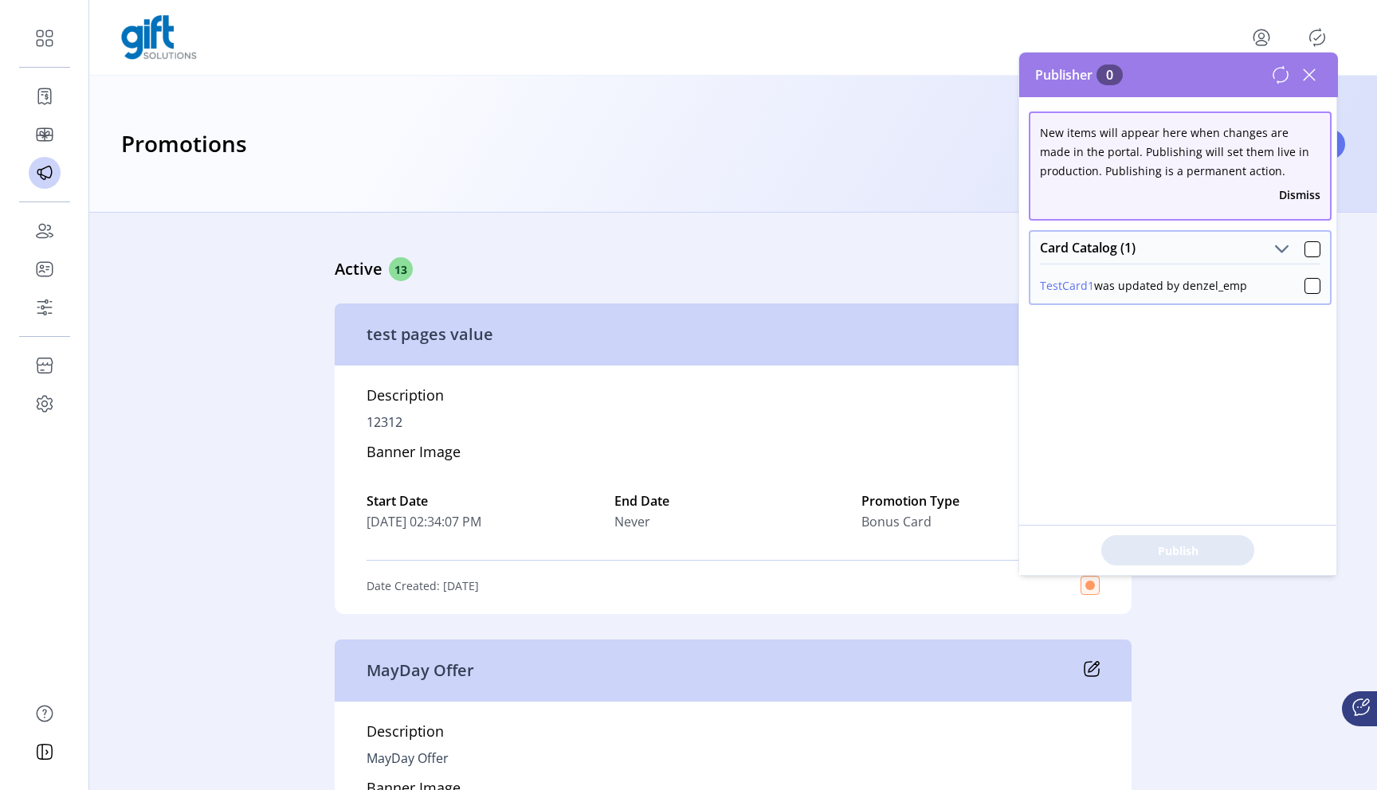
click at [1278, 80] on icon at bounding box center [1280, 74] width 19 height 19
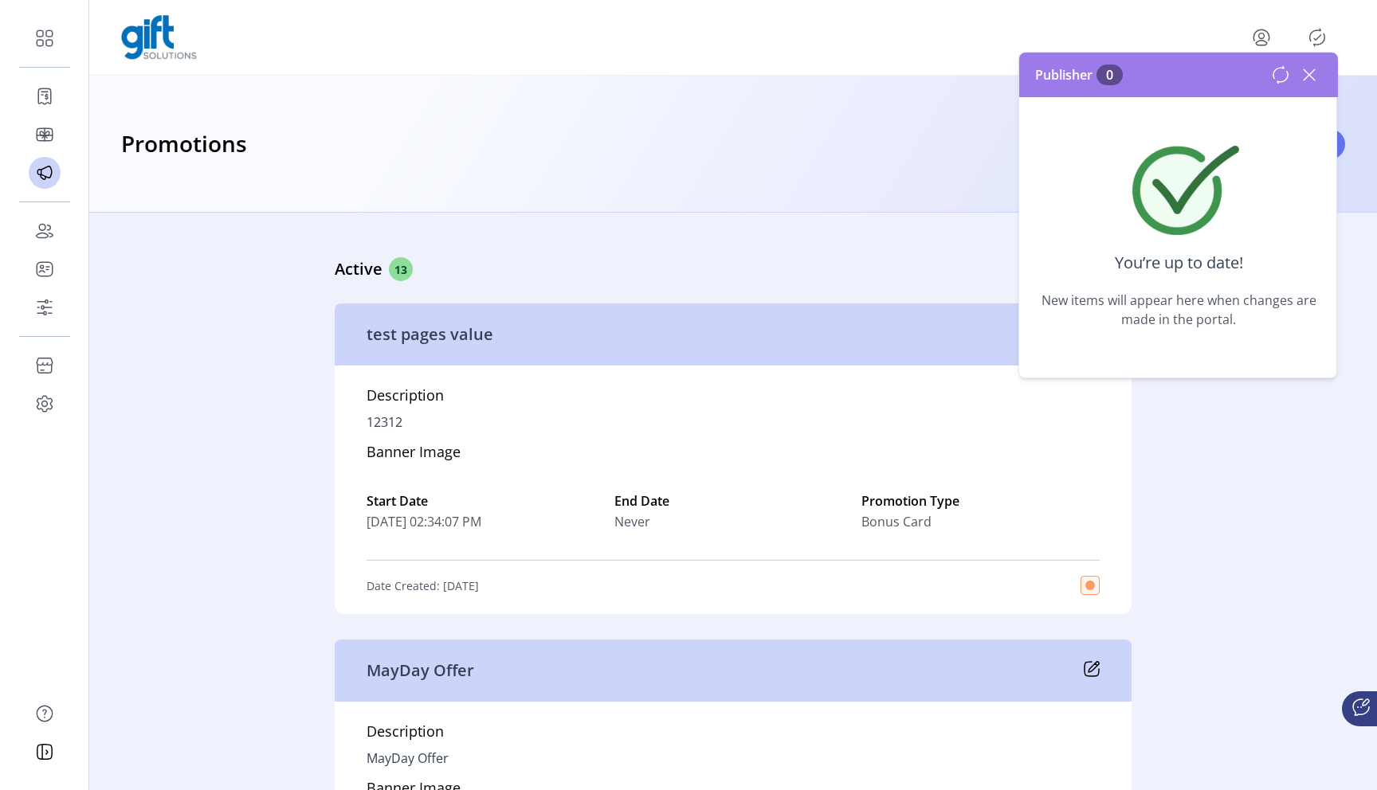
click at [1290, 77] on div at bounding box center [1296, 74] width 51 height 25
click at [1272, 80] on icon at bounding box center [1280, 74] width 19 height 19
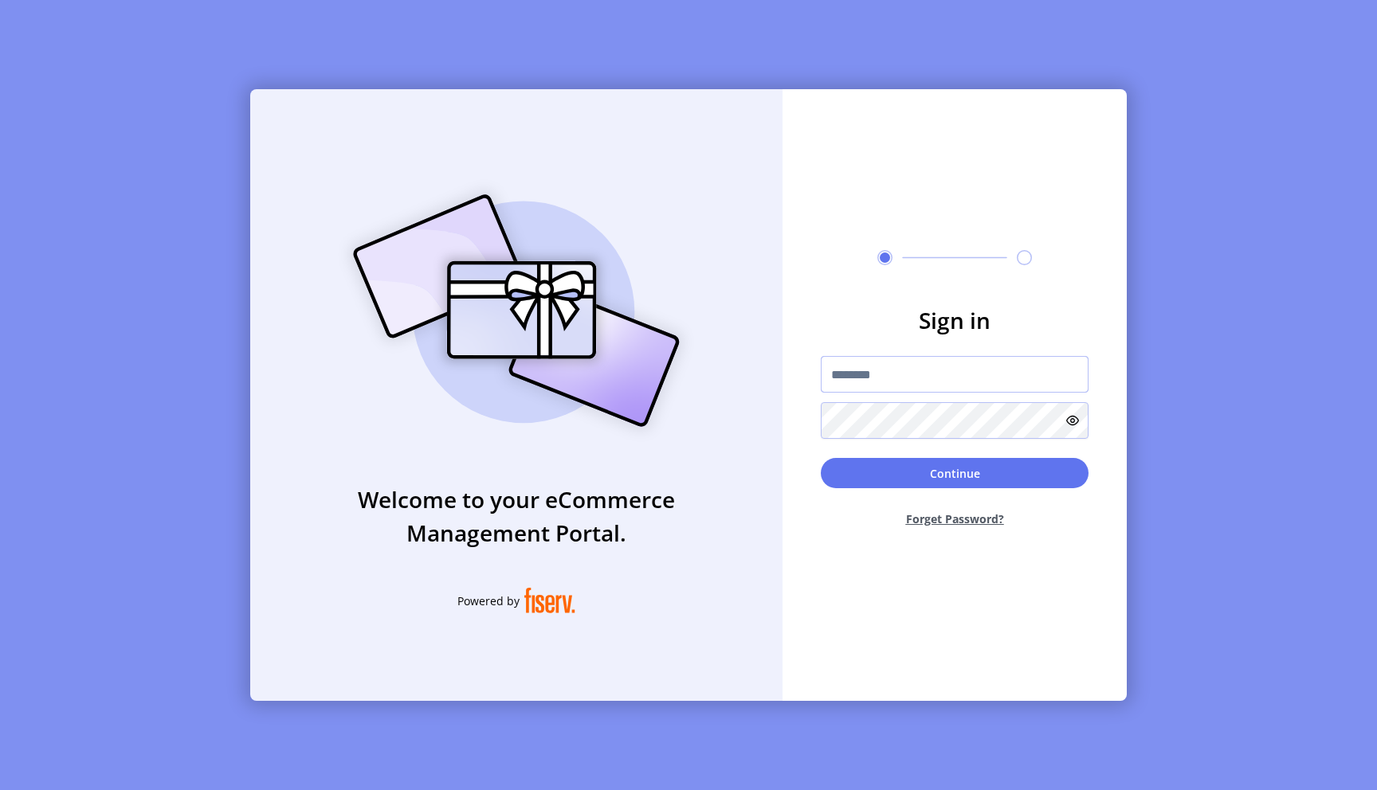
click at [959, 388] on input "text" at bounding box center [955, 374] width 268 height 37
type input "**********"
click at [821, 458] on button "Continue" at bounding box center [955, 473] width 268 height 30
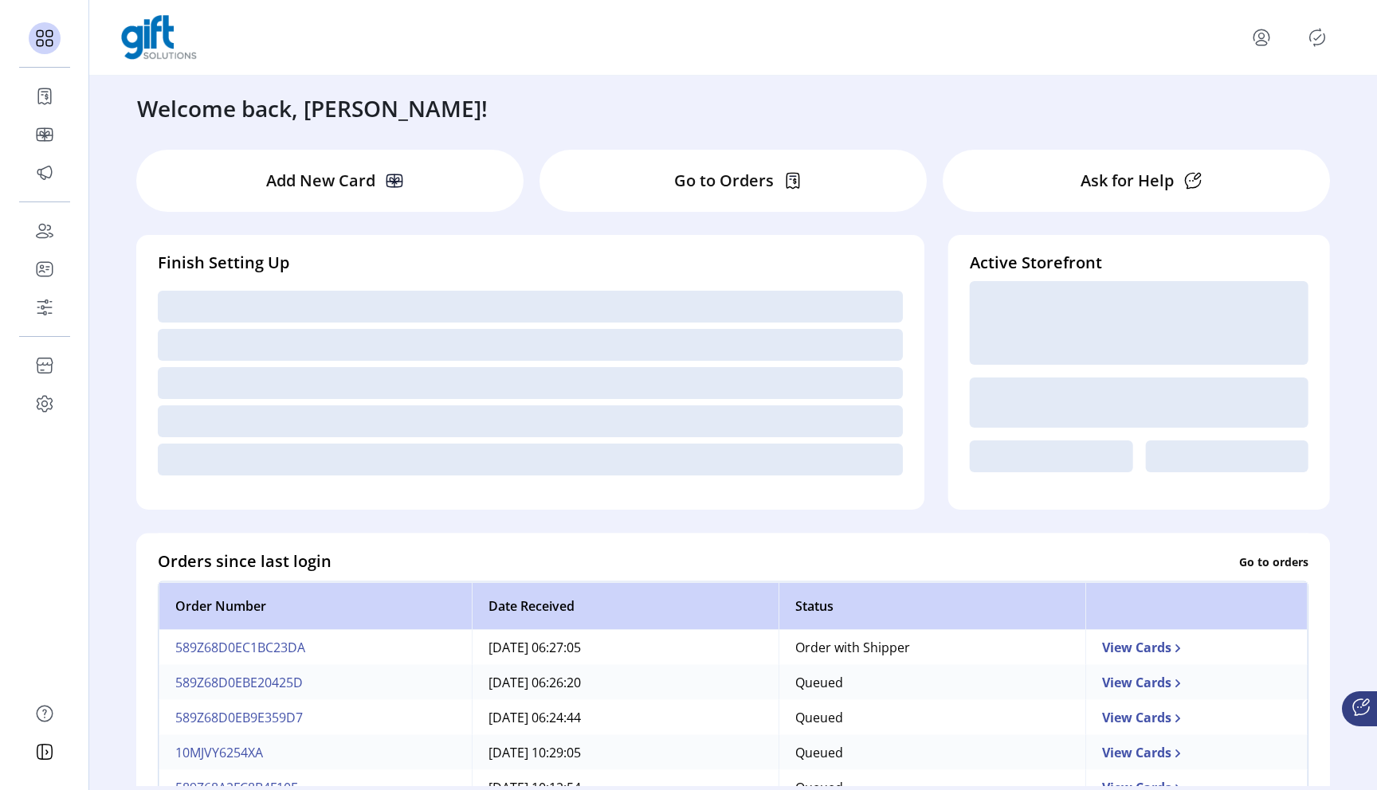
click at [1311, 40] on icon "Publisher Panel" at bounding box center [1316, 37] width 25 height 25
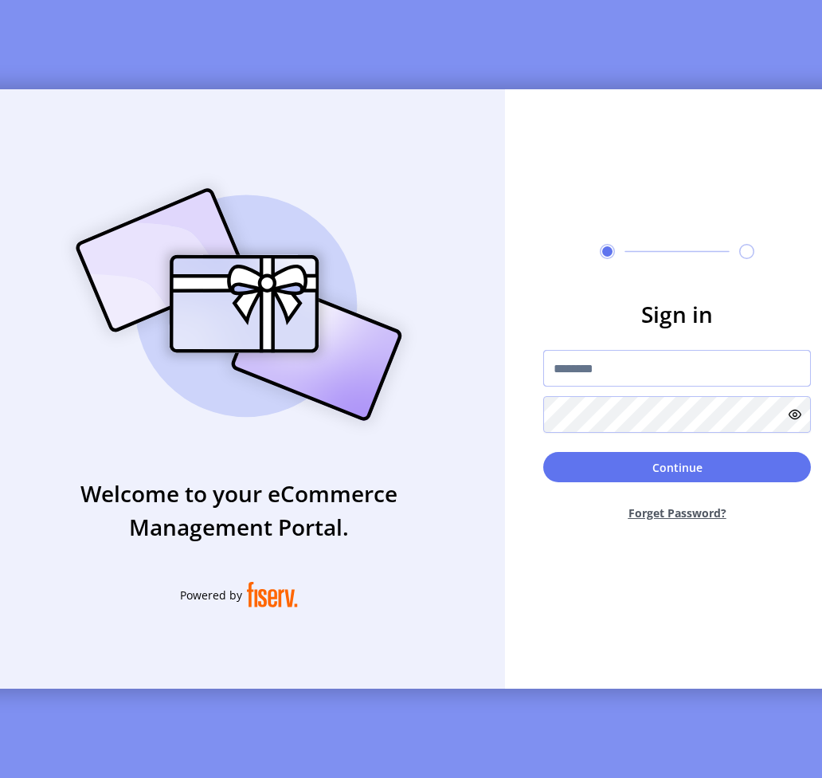
click at [652, 368] on input "text" at bounding box center [677, 368] width 268 height 37
type input "**********"
click at [543, 452] on button "Continue" at bounding box center [677, 467] width 268 height 30
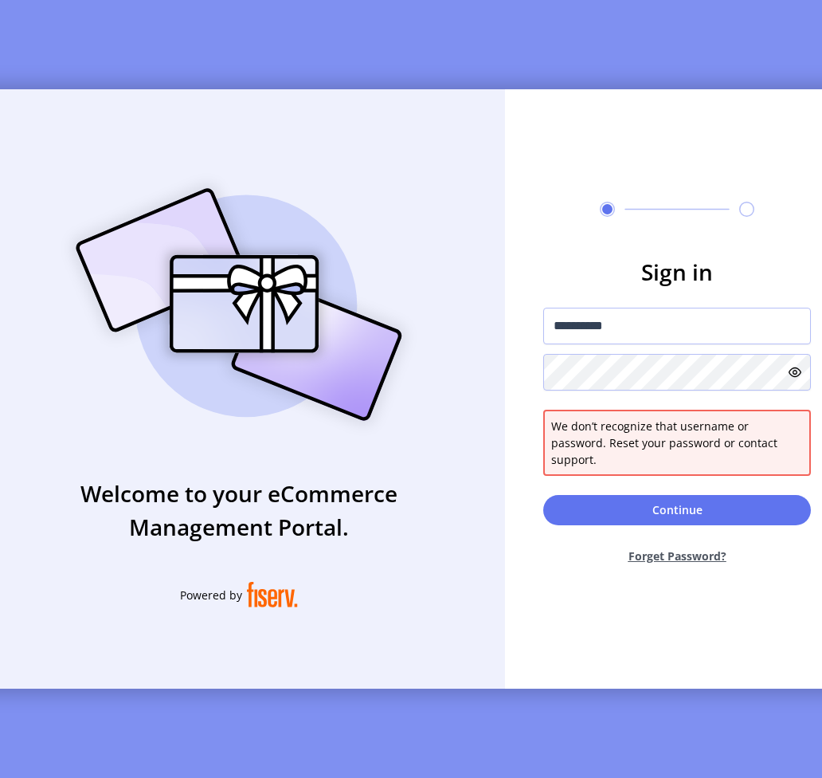
click at [798, 378] on icon at bounding box center [795, 372] width 13 height 13
click at [798, 373] on icon at bounding box center [792, 371] width 12 height 3
click at [798, 378] on icon at bounding box center [795, 372] width 13 height 13
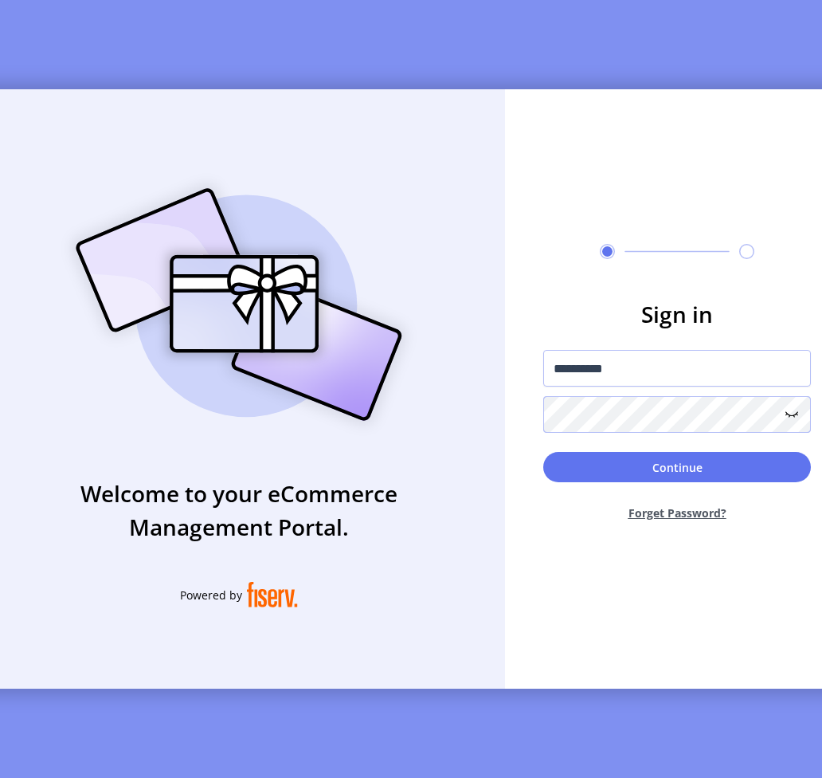
click at [543, 452] on button "Continue" at bounding box center [677, 467] width 268 height 30
